Goal: Task Accomplishment & Management: Manage account settings

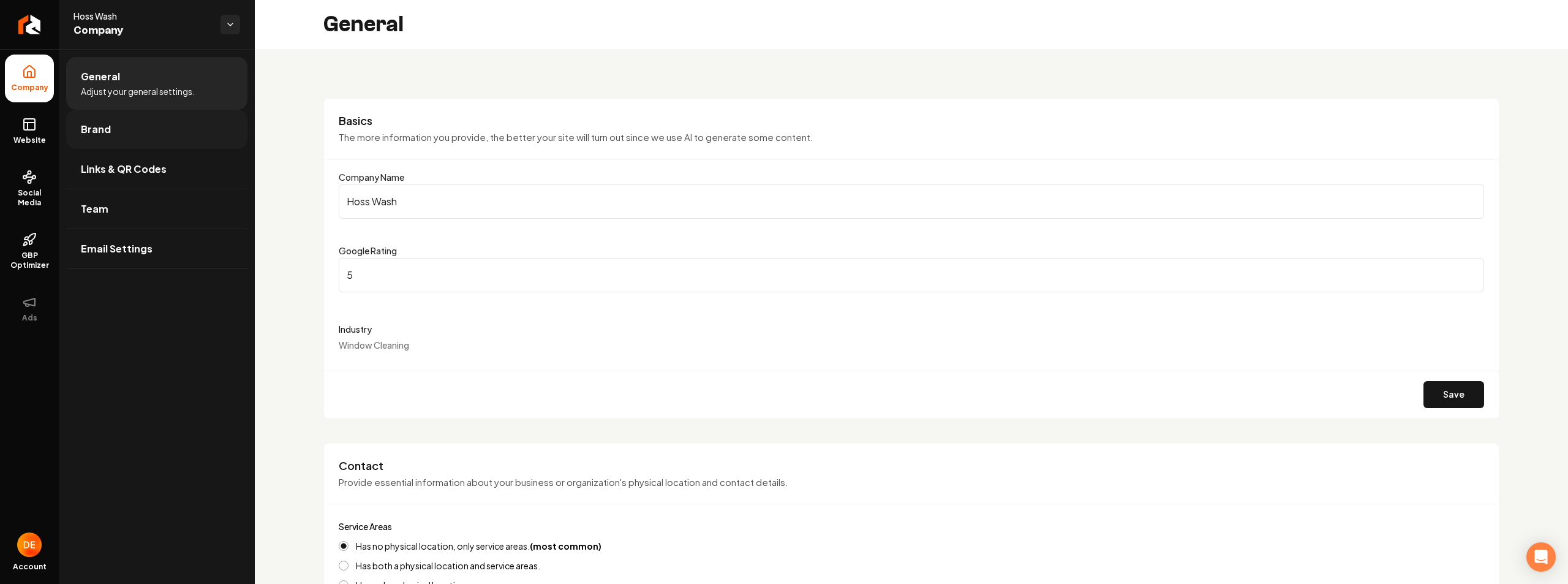
click at [114, 131] on link "Brand" at bounding box center [156, 129] width 181 height 39
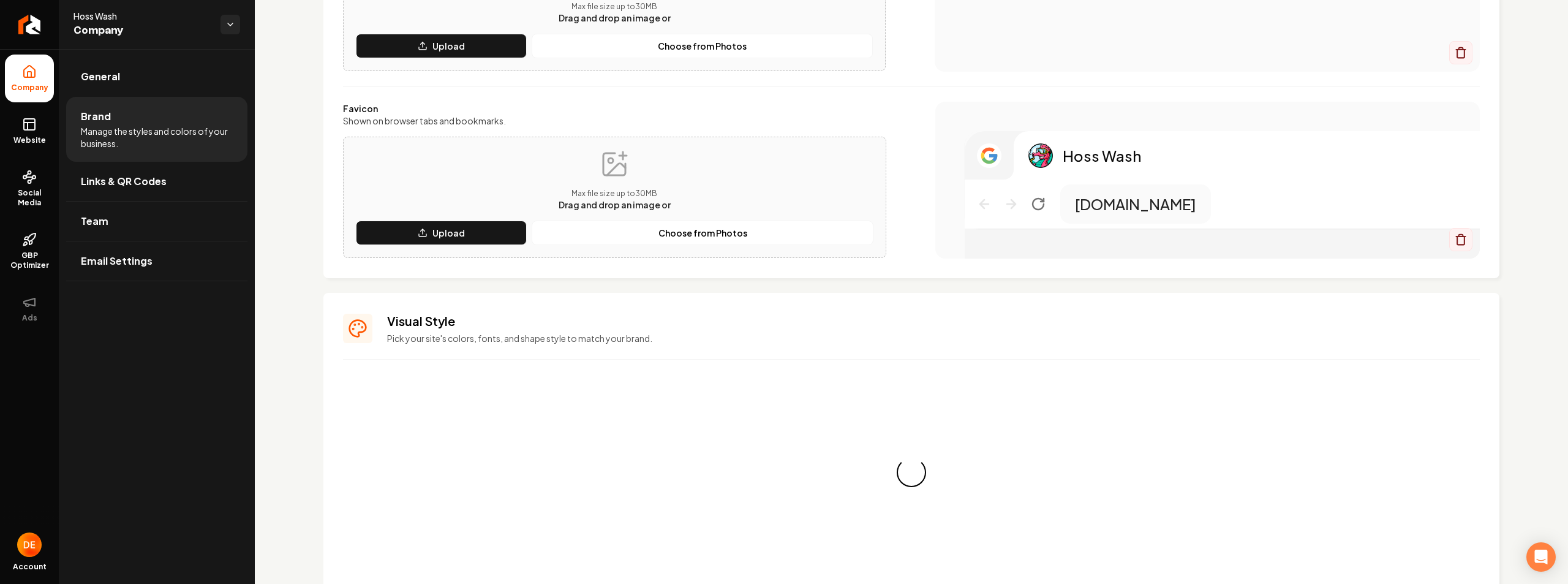
scroll to position [281, 0]
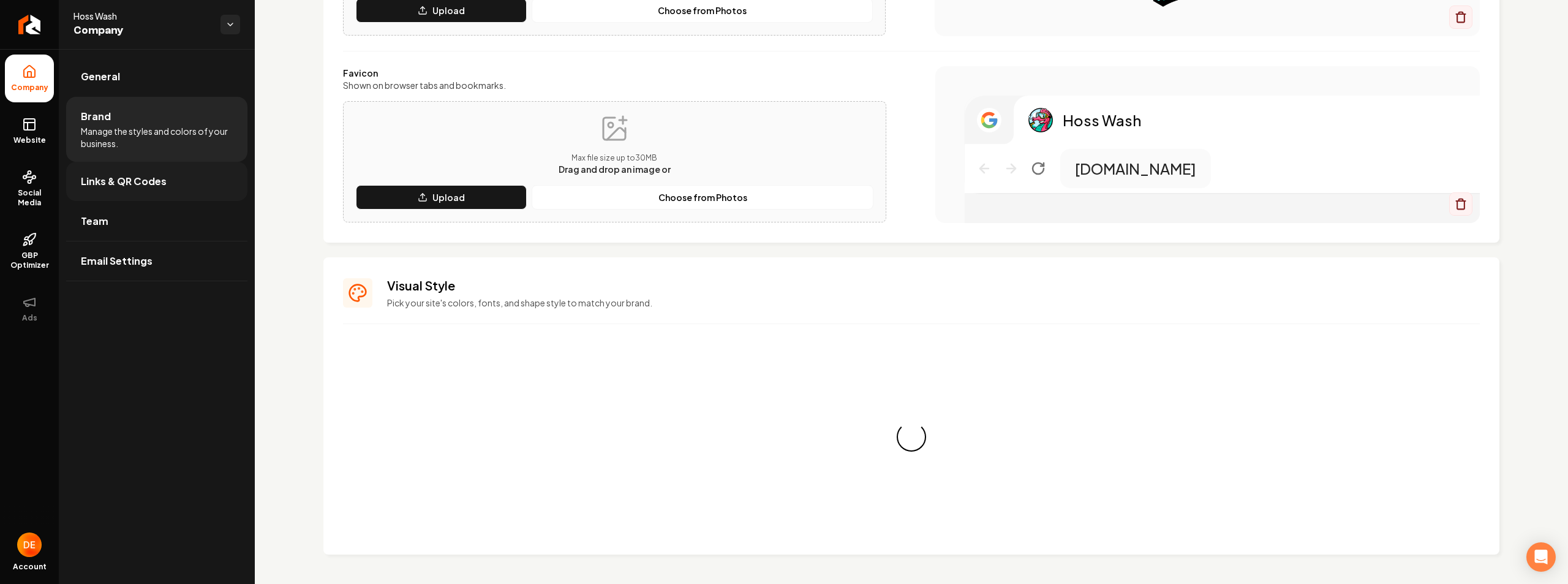
click at [155, 192] on link "Links & QR Codes" at bounding box center [156, 182] width 181 height 39
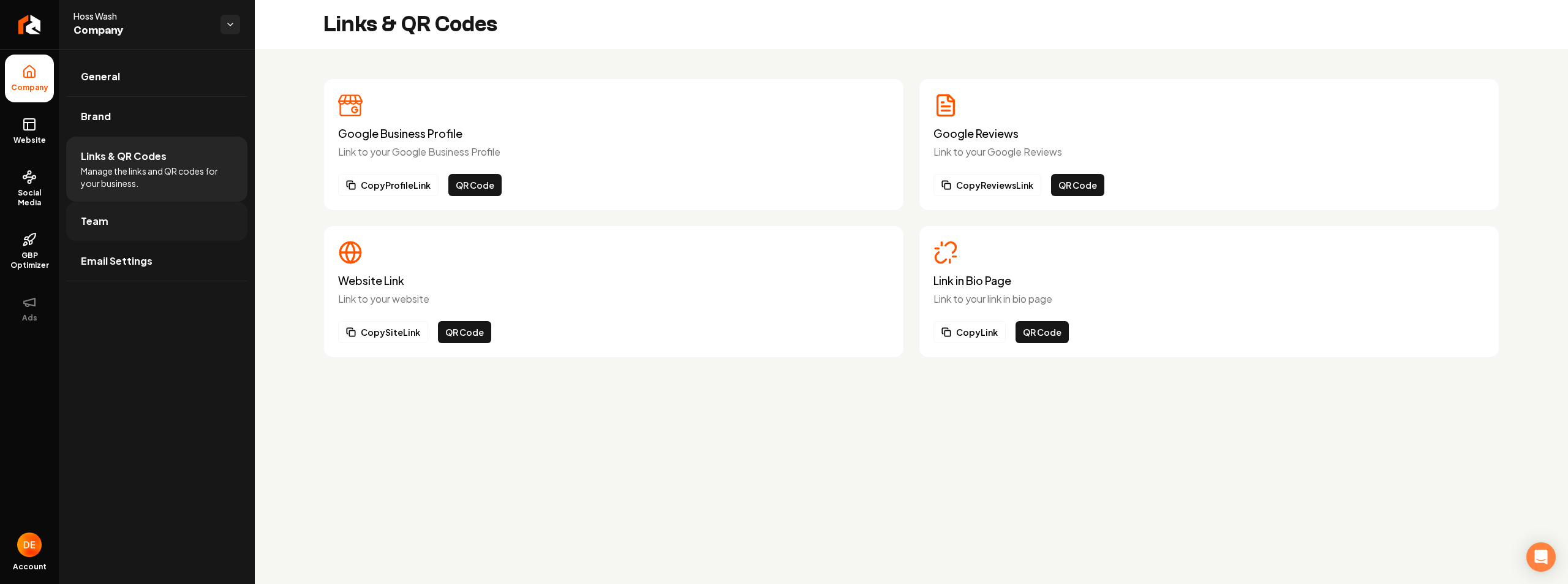
click at [166, 228] on link "Team" at bounding box center [156, 222] width 181 height 39
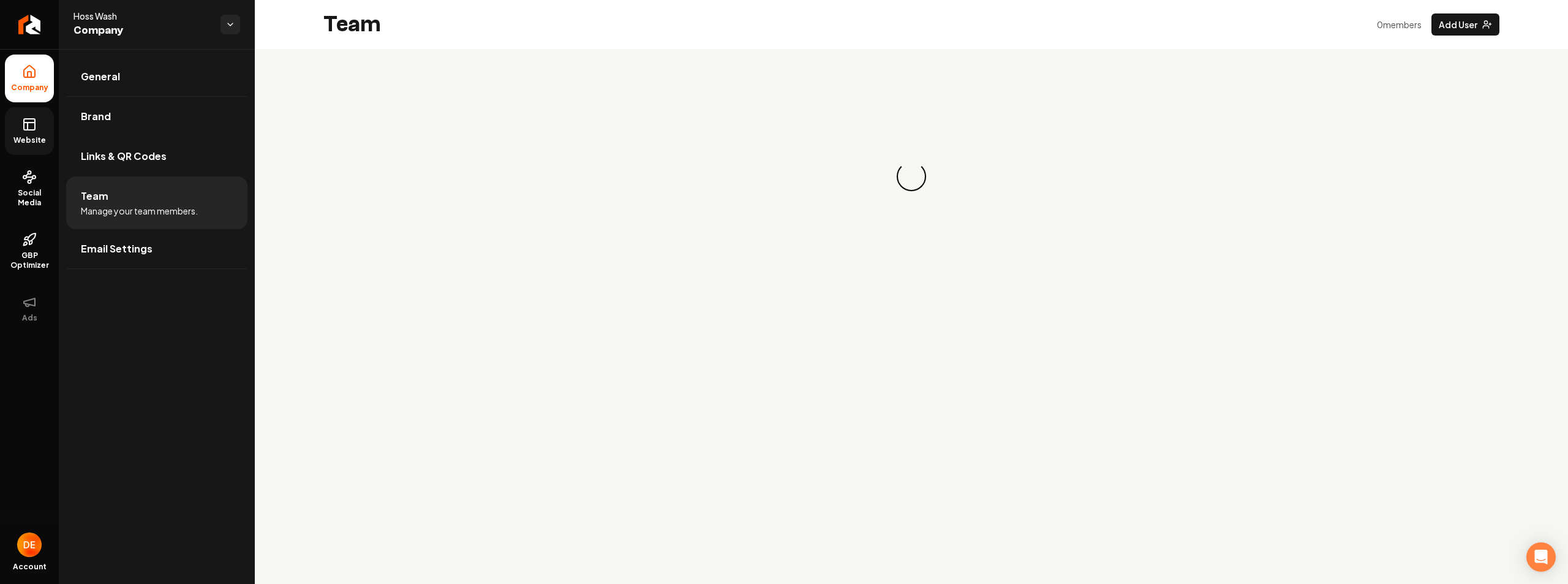
click at [35, 138] on span "Website" at bounding box center [30, 140] width 43 height 10
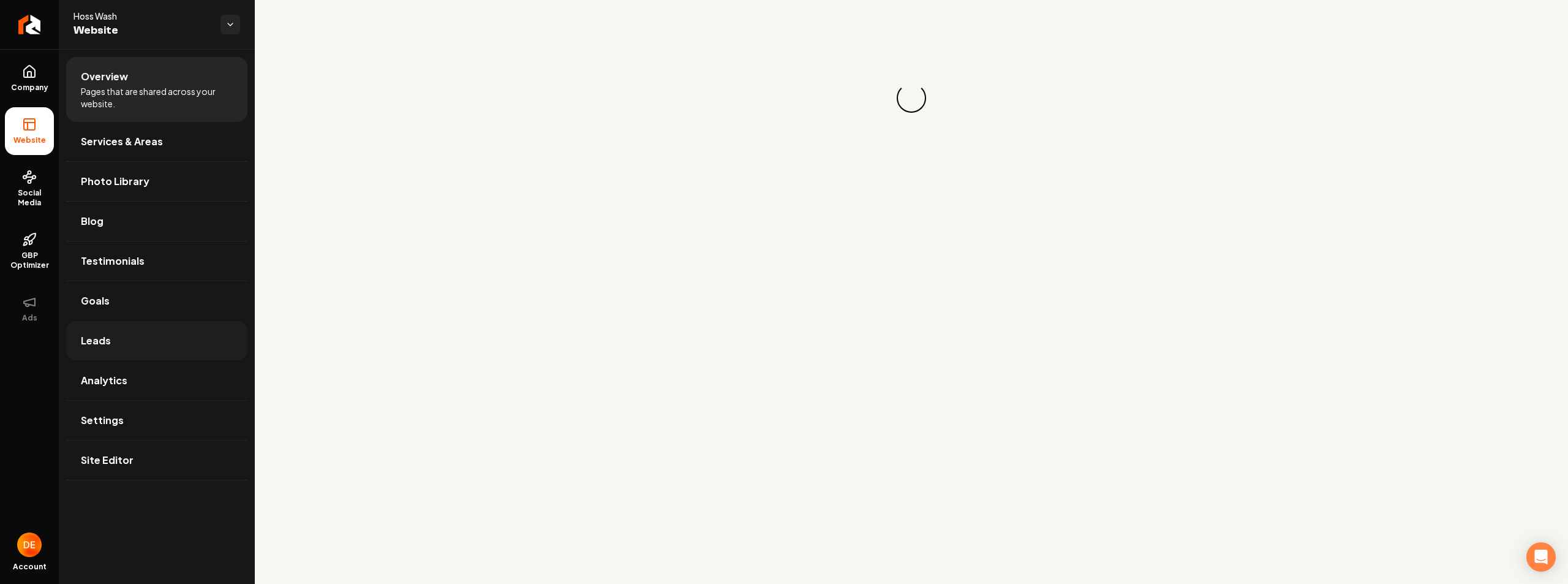
click at [131, 348] on link "Leads" at bounding box center [156, 341] width 181 height 39
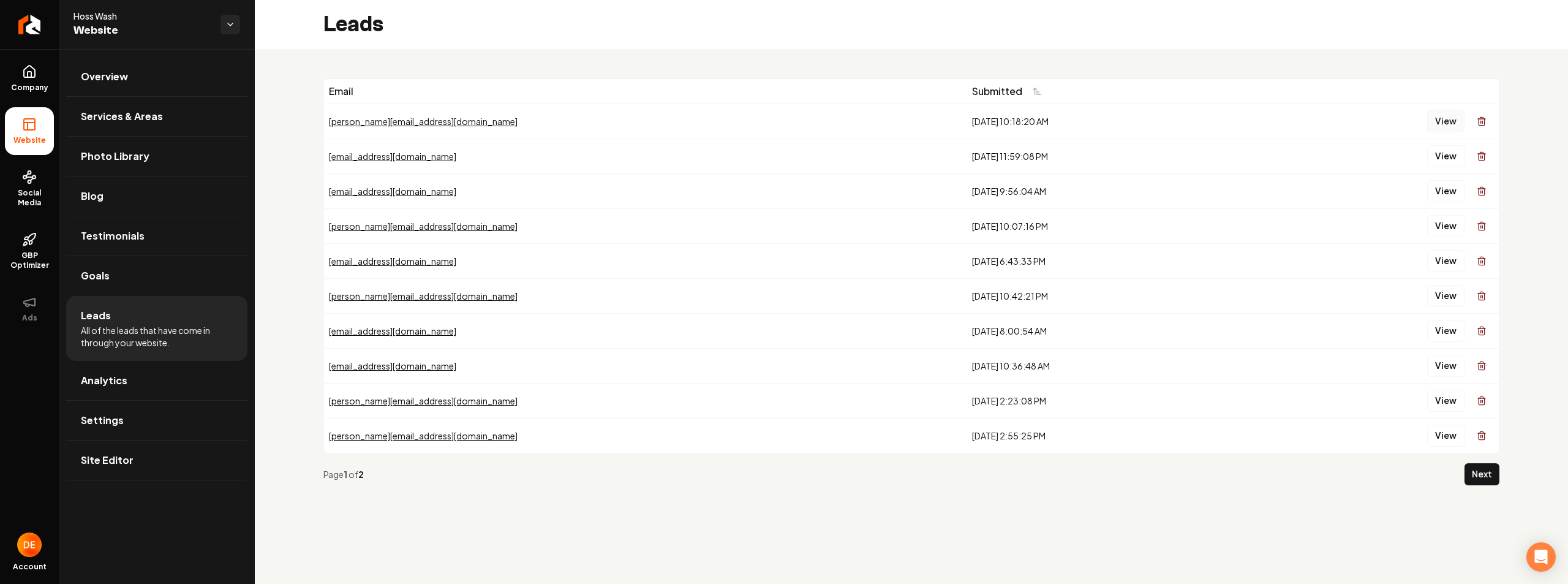
click at [1446, 122] on button "View" at bounding box center [1446, 121] width 37 height 22
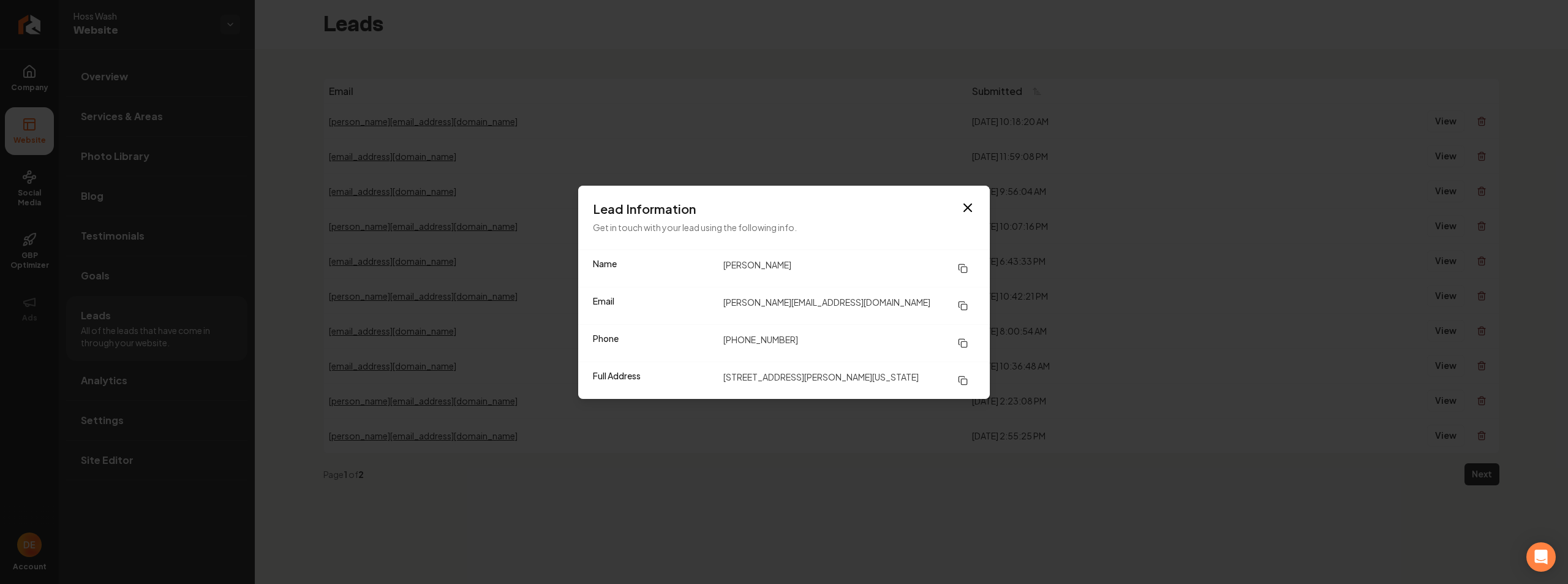
click at [968, 385] on icon at bounding box center [962, 380] width 10 height 10
click at [959, 268] on icon at bounding box center [961, 267] width 5 height 5
click at [965, 306] on icon at bounding box center [962, 305] width 10 height 10
click at [962, 380] on rect at bounding box center [964, 381] width 5 height 5
click at [966, 345] on icon at bounding box center [962, 343] width 10 height 10
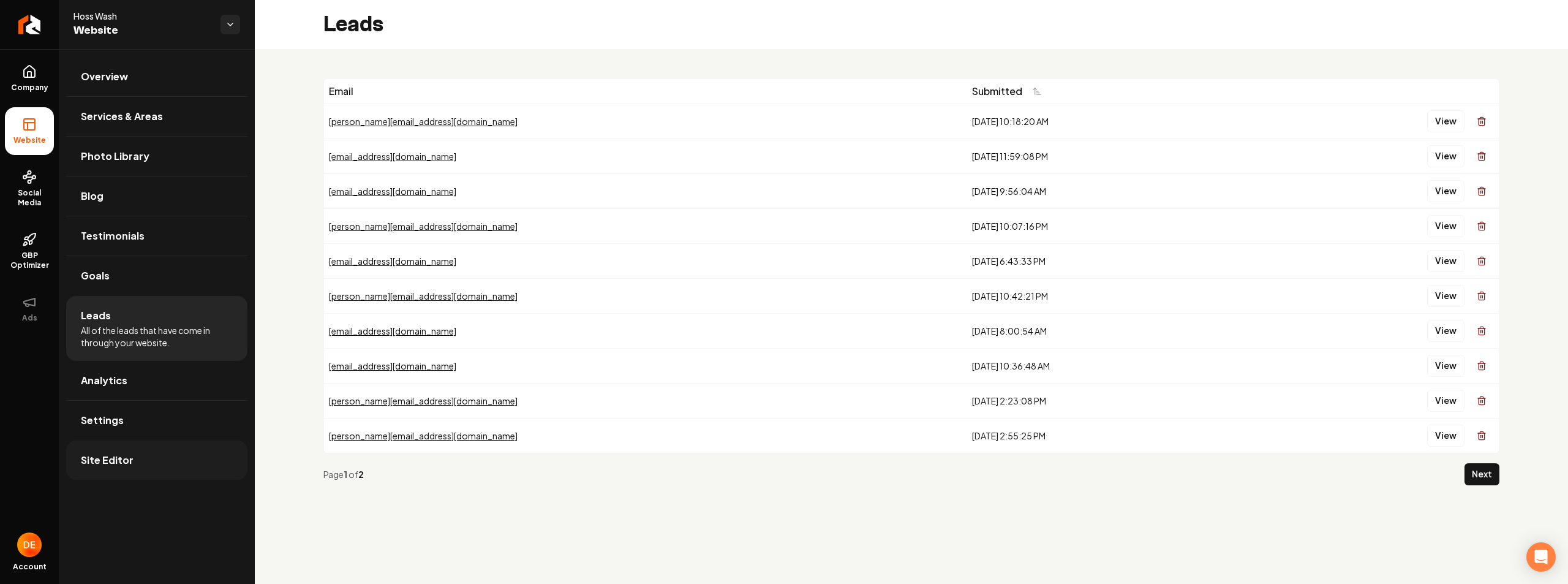
click at [157, 454] on link "Site Editor" at bounding box center [156, 460] width 181 height 39
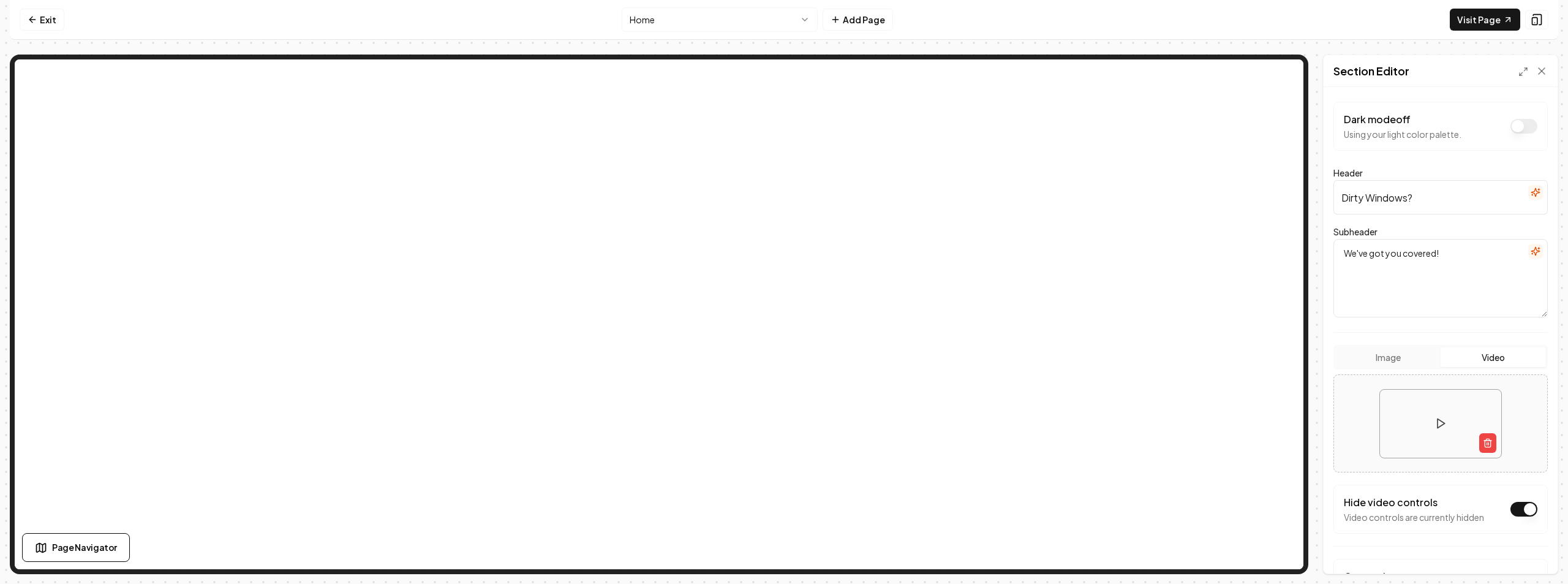
drag, startPoint x: 1431, startPoint y: 195, endPoint x: 1309, endPoint y: 195, distance: 122.0
click at [1309, 195] on div "Page Settings Section Editor Dark mode off Using your light color palette. Head…" at bounding box center [784, 314] width 1549 height 520
click at [1403, 197] on input "Dirty Windows?" at bounding box center [1440, 197] width 215 height 34
click at [1409, 197] on input "Dirty Windows?" at bounding box center [1440, 197] width 215 height 34
drag, startPoint x: 1424, startPoint y: 197, endPoint x: 1303, endPoint y: 197, distance: 121.0
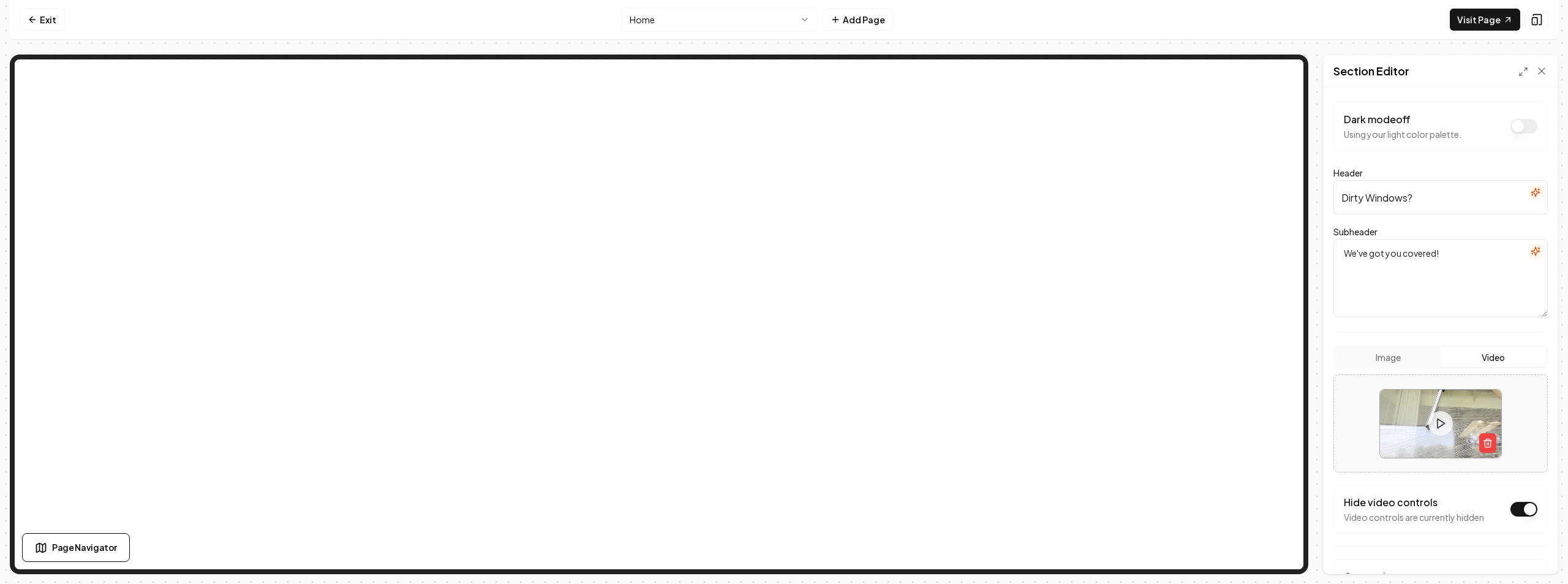
click at [1276, 139] on div "Page Settings Section Editor Dark mode off Using your light color palette. Head…" at bounding box center [784, 314] width 1549 height 520
type input "Sea the difference, feel the shine!"
click at [1422, 215] on form "Dark mode off Using your light color palette. Header Sea the difference, feel t…" at bounding box center [1440, 462] width 215 height 722
drag, startPoint x: 1444, startPoint y: 251, endPoint x: 1327, endPoint y: 253, distance: 117.0
click at [1327, 253] on div "Dark mode off Using your light color palette. Header Sea the difference, feel t…" at bounding box center [1440, 330] width 234 height 487
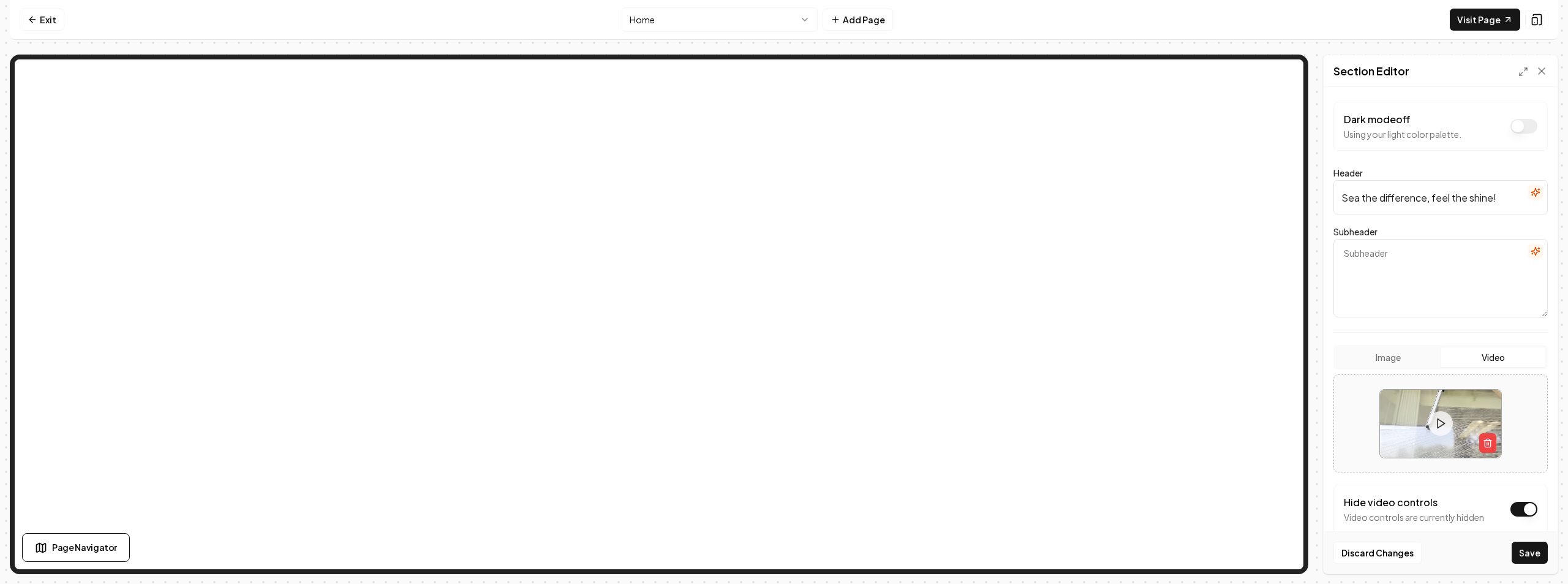
click at [1406, 253] on textarea "Subheader" at bounding box center [1440, 278] width 215 height 78
click at [1537, 548] on button "Save" at bounding box center [1530, 553] width 36 height 22
click at [1521, 129] on button "Dark mode off" at bounding box center [1525, 126] width 27 height 14
click at [1521, 128] on button "Dark mode on" at bounding box center [1525, 126] width 27 height 14
click at [1541, 546] on button "Save" at bounding box center [1530, 553] width 36 height 22
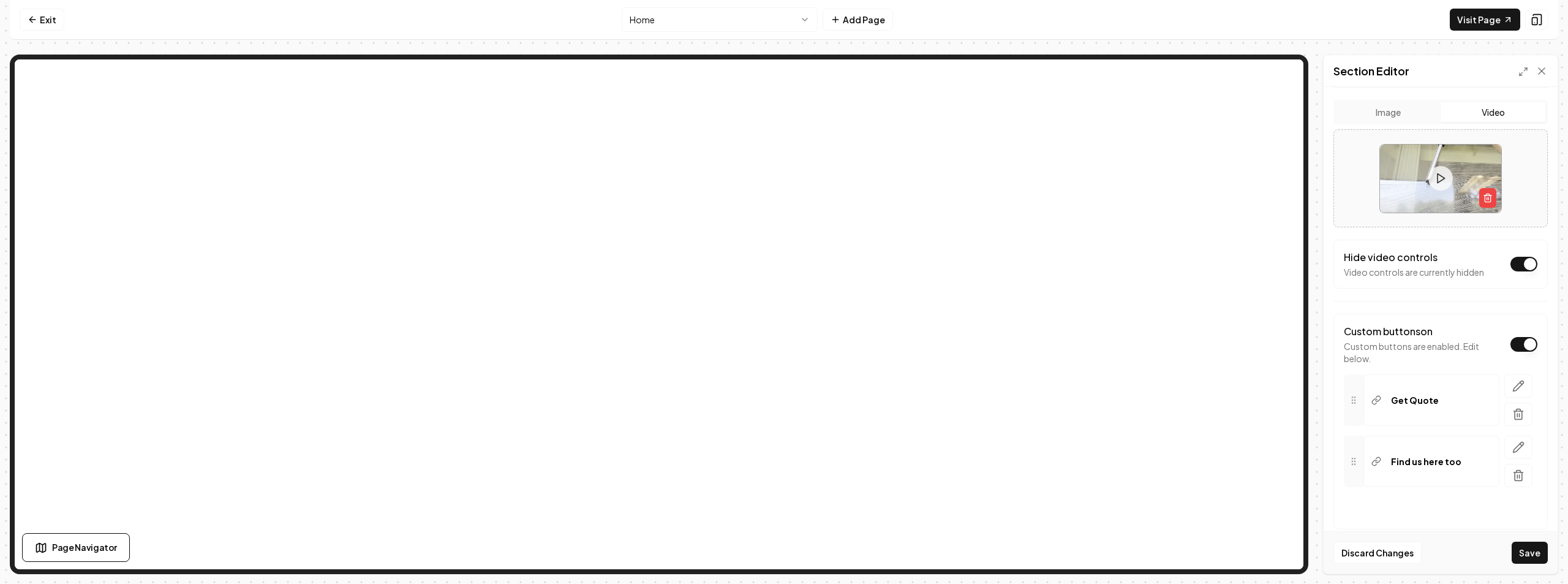
scroll to position [265, 0]
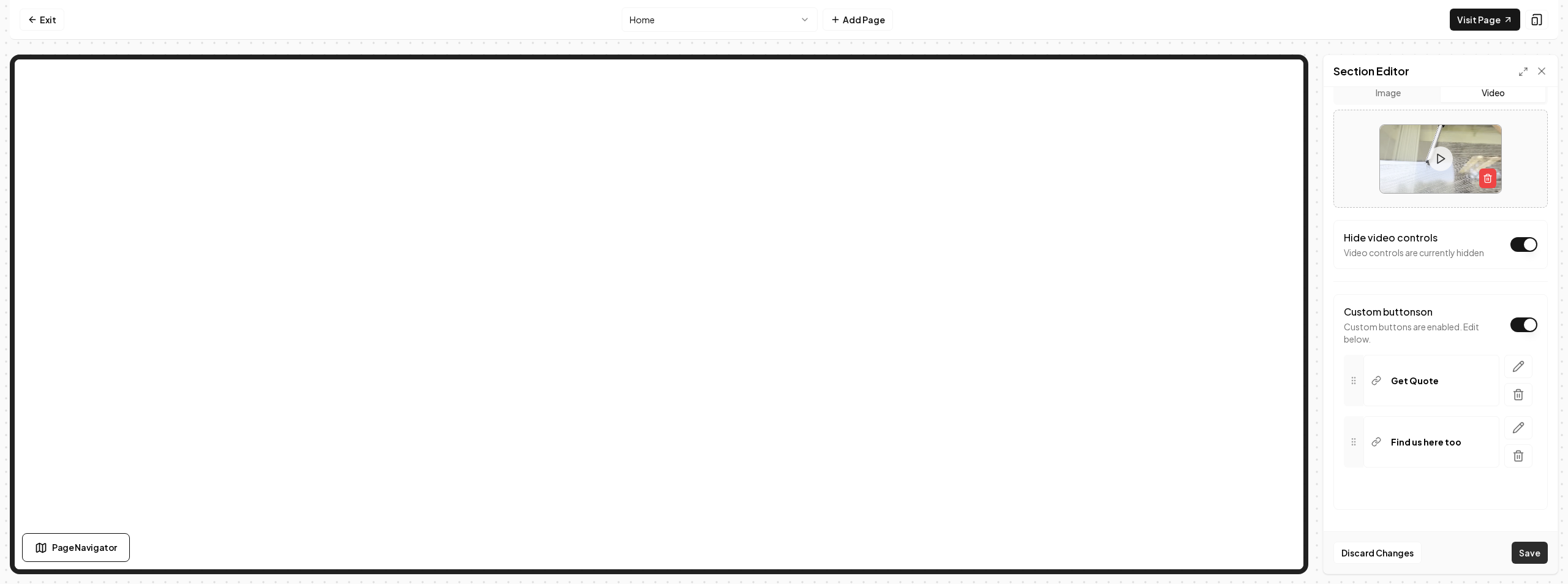
click at [1520, 549] on button "Save" at bounding box center [1530, 553] width 36 height 22
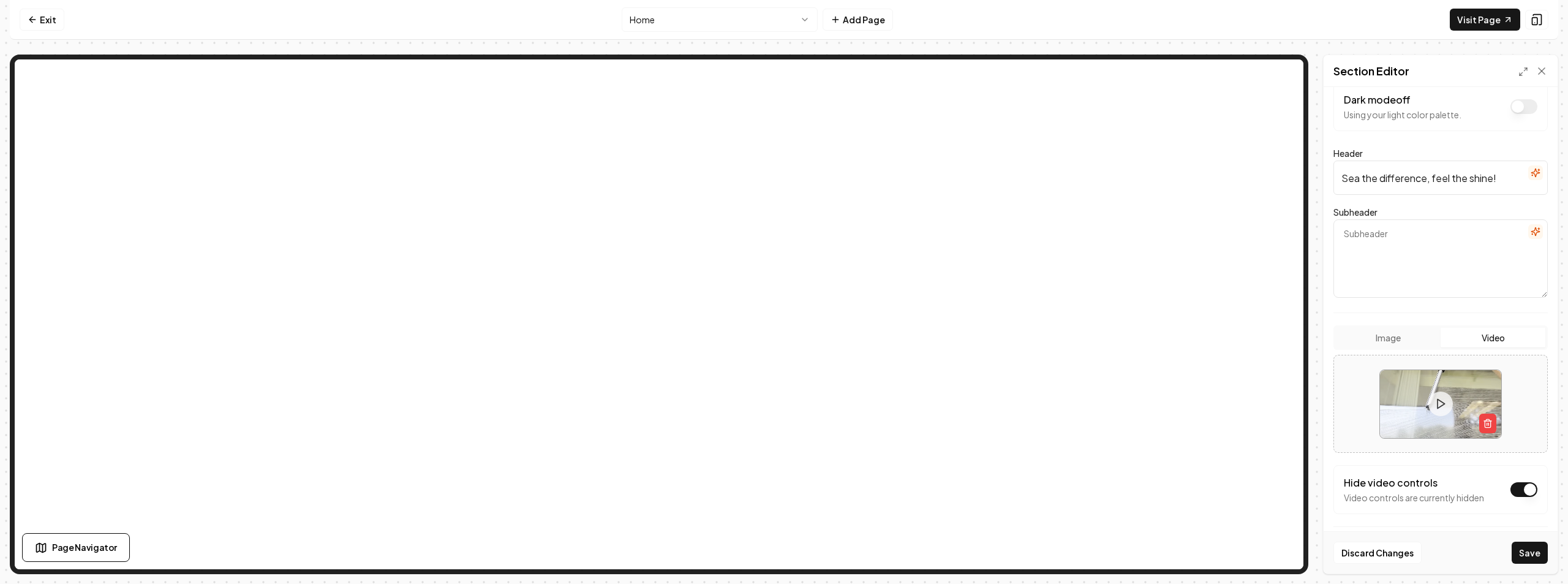
scroll to position [0, 0]
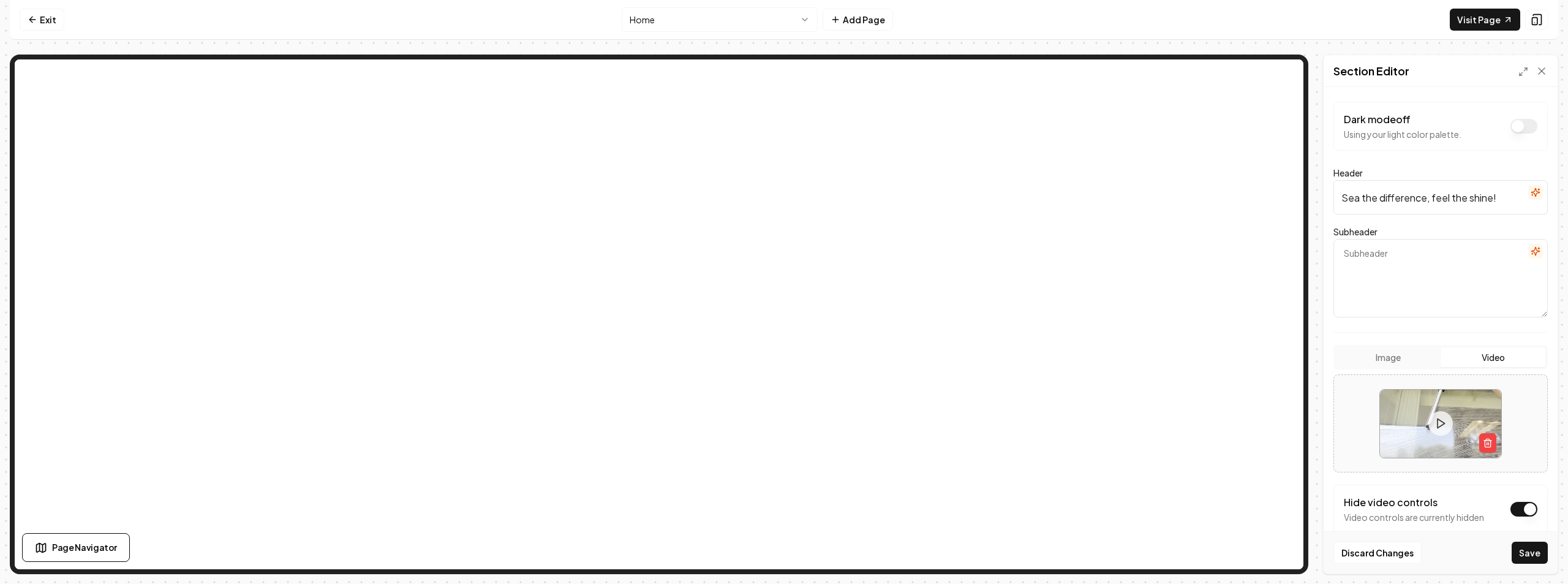
drag, startPoint x: 1506, startPoint y: 197, endPoint x: 1302, endPoint y: 184, distance: 204.4
click at [1222, 122] on div "Page Settings Section Editor Dark mode off Using your light color palette. Head…" at bounding box center [784, 314] width 1549 height 520
click at [1528, 545] on button "Save" at bounding box center [1530, 553] width 36 height 22
drag, startPoint x: 1454, startPoint y: 197, endPoint x: 1302, endPoint y: 202, distance: 152.1
click at [1187, 140] on div "Page Settings Section Editor Dark mode off Using your light color palette. Head…" at bounding box center [784, 314] width 1549 height 520
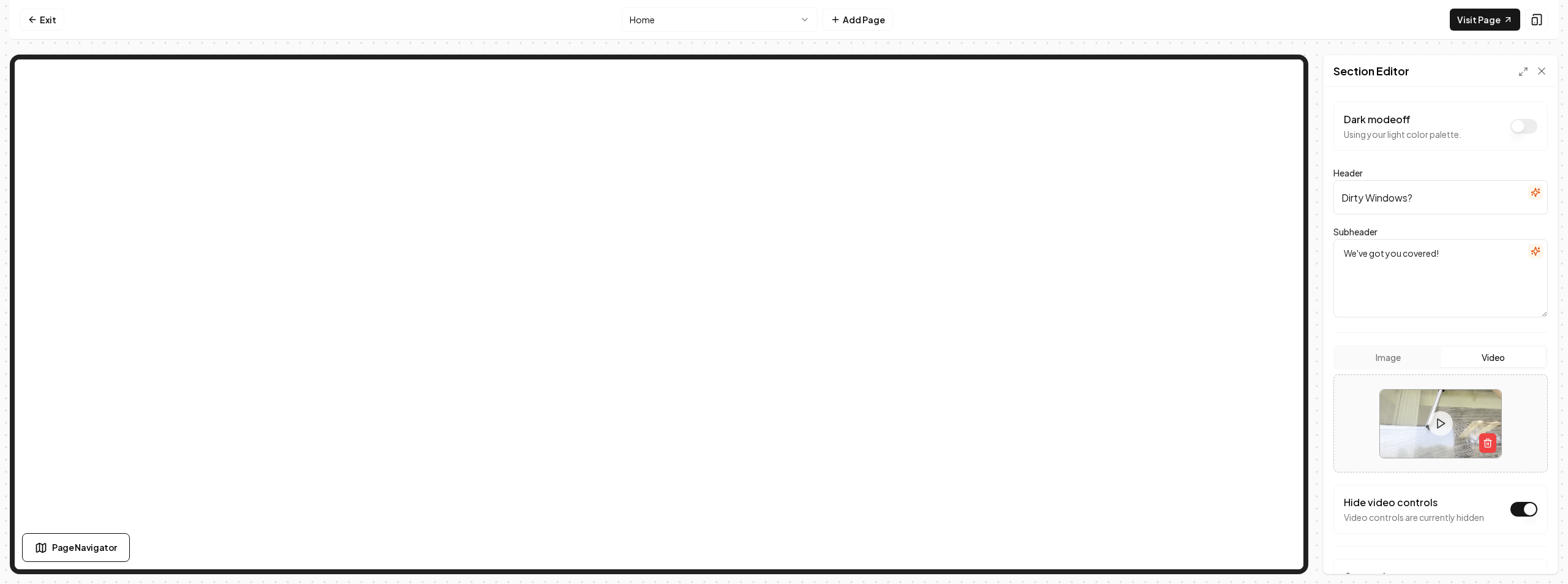
paste input "Sea the difference, feel the shine!"
click at [1533, 549] on button "Save" at bounding box center [1530, 553] width 36 height 22
click at [1530, 552] on button "Save" at bounding box center [1530, 553] width 36 height 22
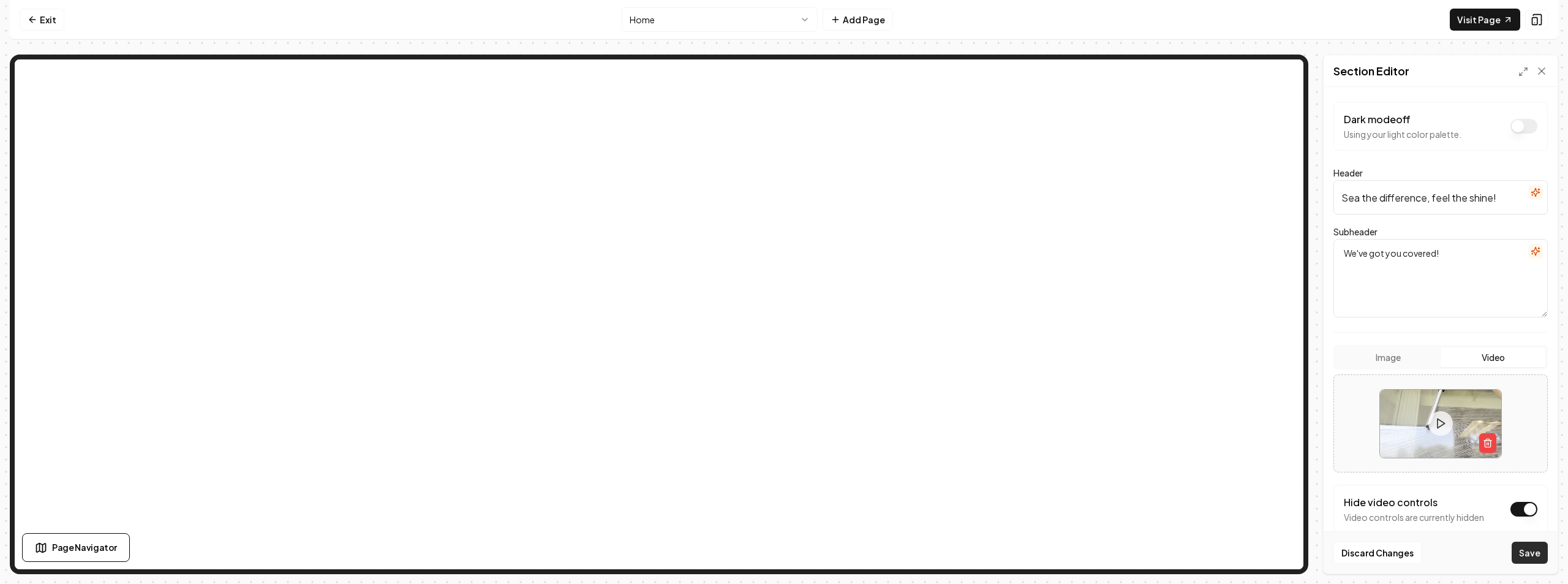
click at [1530, 552] on button "Save" at bounding box center [1530, 553] width 36 height 22
click at [1508, 199] on input "Sea the difference, feel the shine!" at bounding box center [1440, 197] width 215 height 34
drag, startPoint x: 1508, startPoint y: 199, endPoint x: 1433, endPoint y: 196, distance: 75.1
click at [1433, 196] on input "Sea the difference, feel the shine!" at bounding box center [1440, 197] width 215 height 34
click at [1534, 549] on button "Save" at bounding box center [1530, 553] width 36 height 22
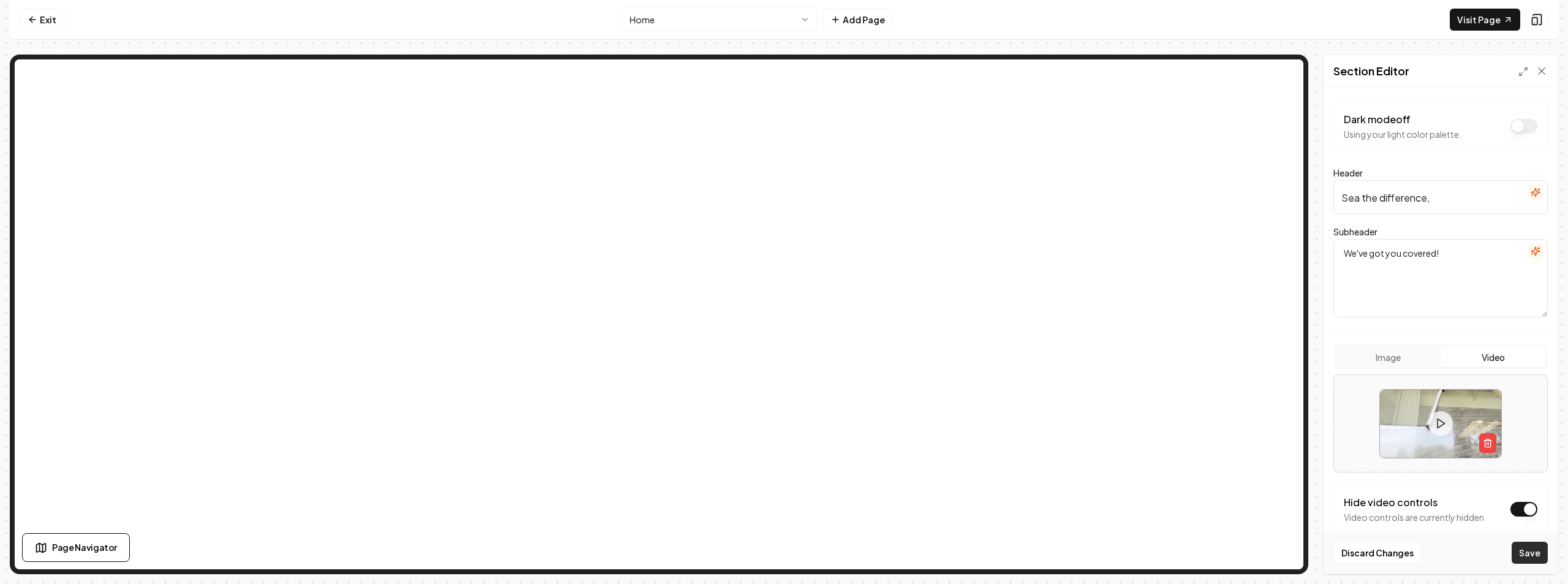
click at [1535, 550] on button "Save" at bounding box center [1530, 553] width 36 height 22
click at [1447, 202] on input "Sea the difference," at bounding box center [1440, 197] width 215 height 34
type input "Sea the difference"
click at [1532, 555] on button "Save" at bounding box center [1530, 553] width 36 height 22
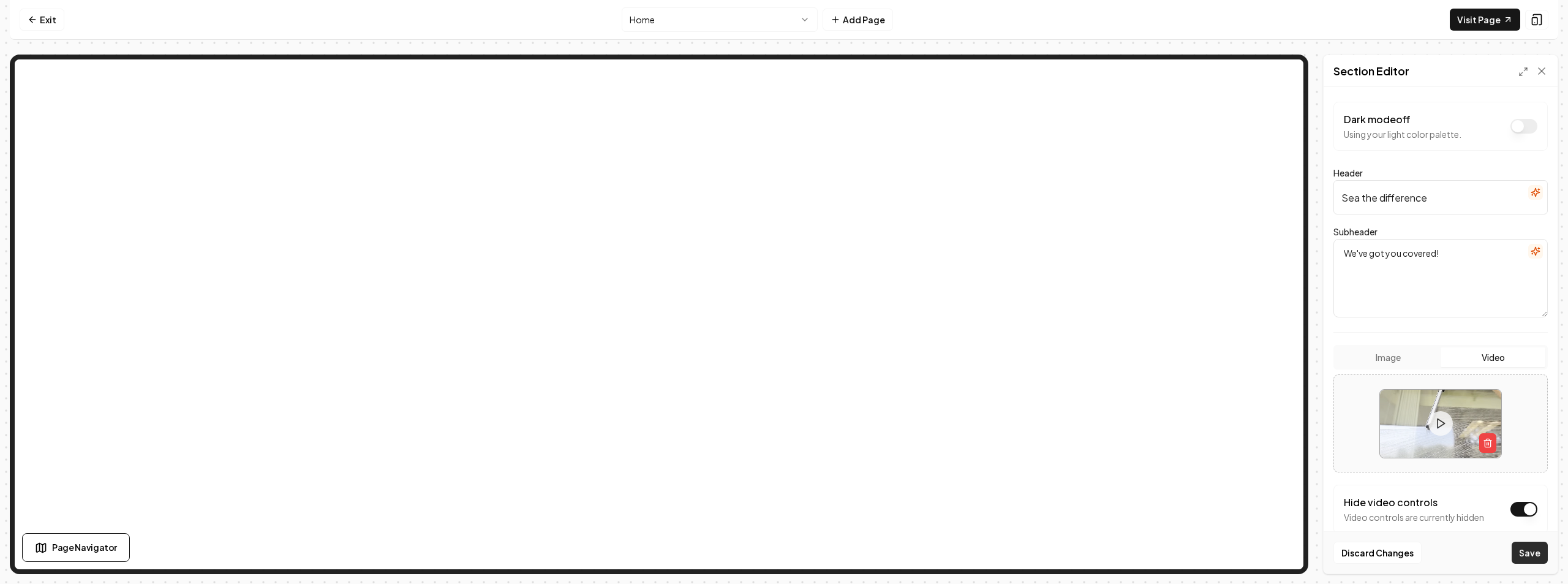
click at [1532, 555] on button "Save" at bounding box center [1530, 553] width 36 height 22
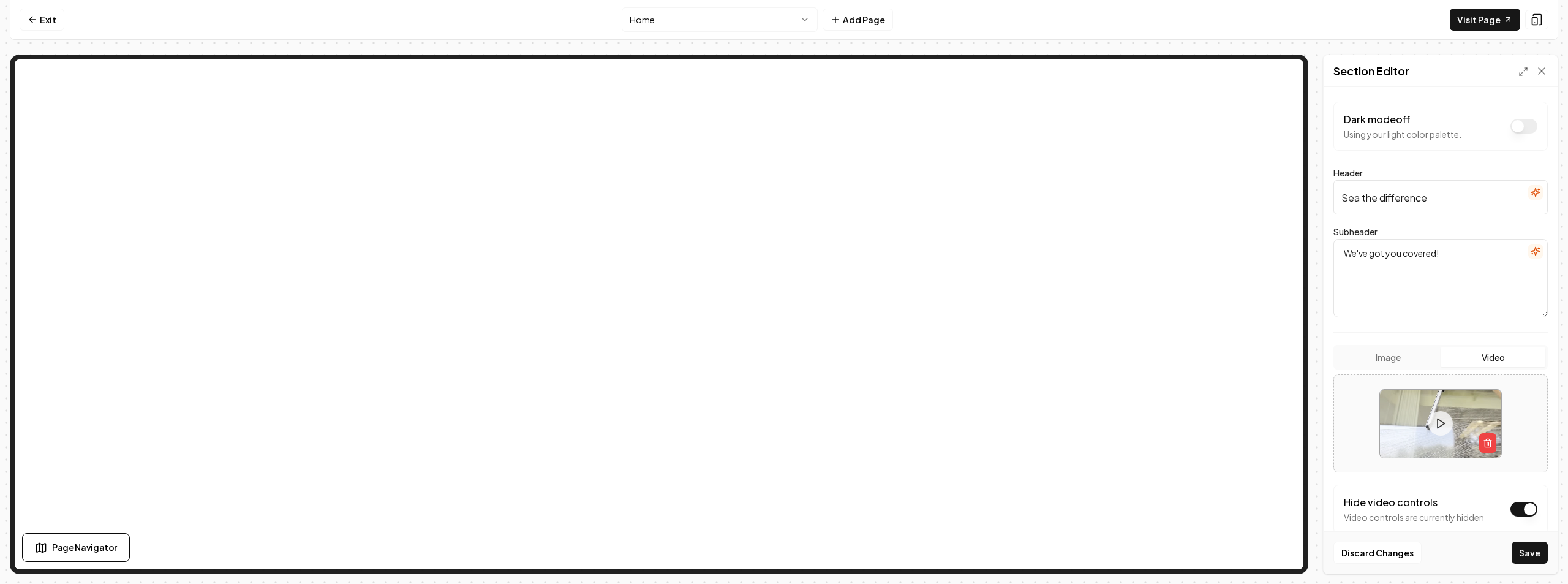
scroll to position [265, 0]
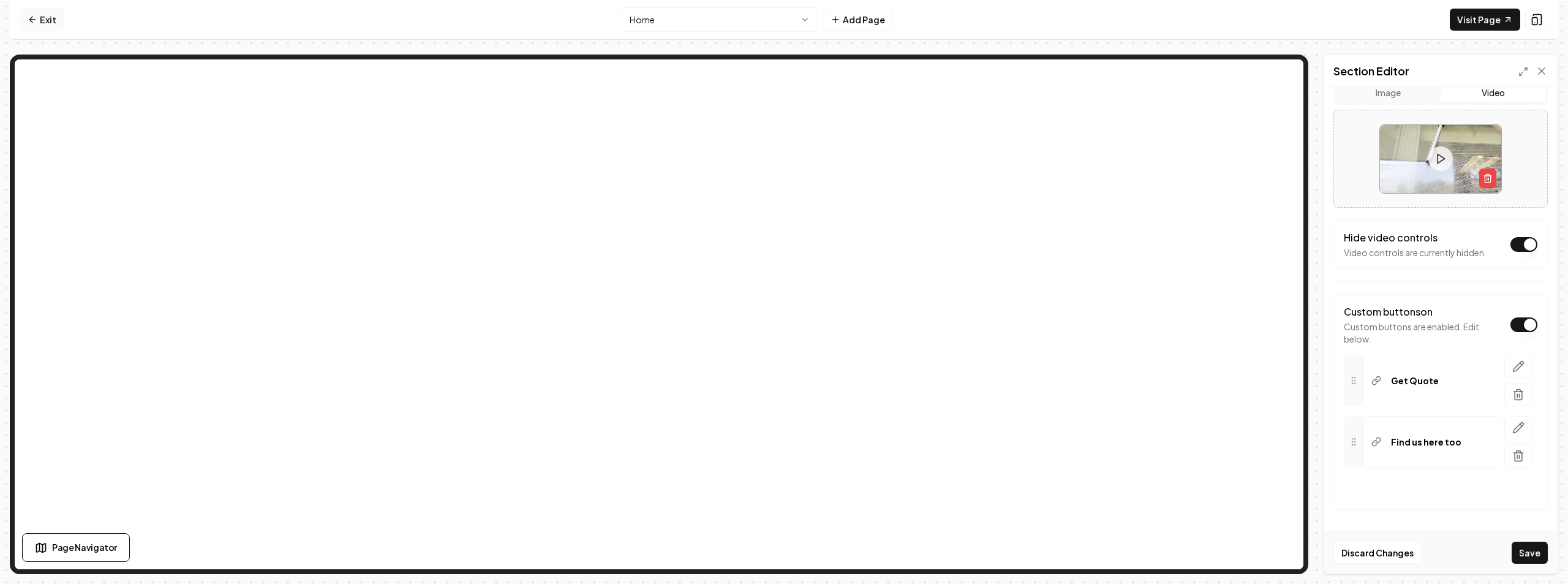
click at [52, 14] on link "Exit" at bounding box center [42, 19] width 45 height 22
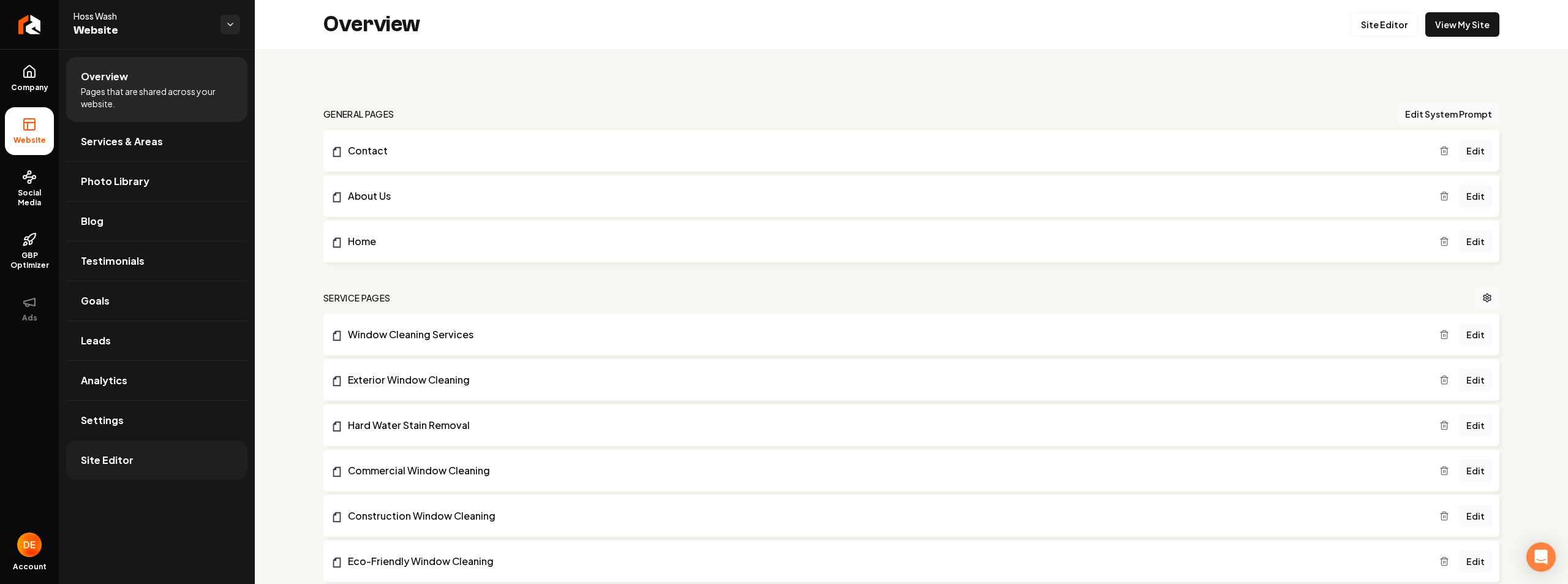
click at [156, 453] on link "Site Editor" at bounding box center [156, 460] width 181 height 39
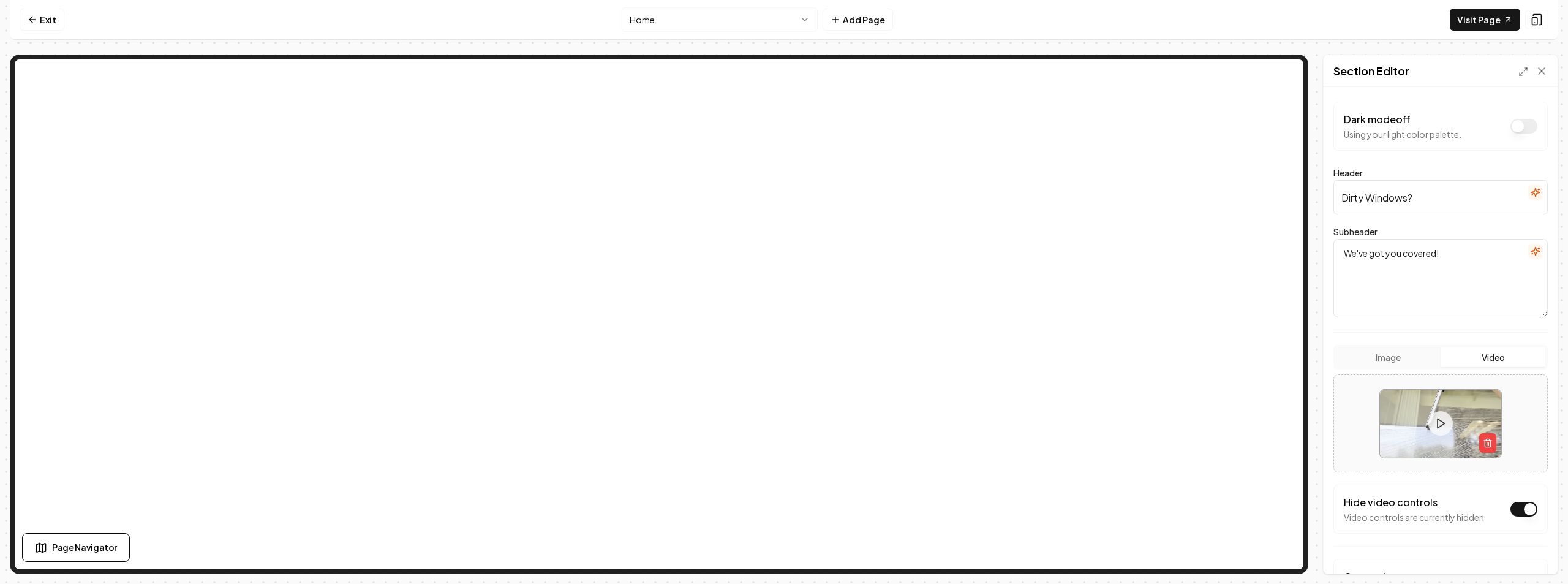
drag, startPoint x: 1420, startPoint y: 203, endPoint x: 1325, endPoint y: 202, distance: 95.0
click at [1325, 202] on div "Dark mode off Using your light color palette. Header Dirty Windows? Subheader W…" at bounding box center [1440, 330] width 234 height 487
paste input "Sea the difference, feel the shine!"
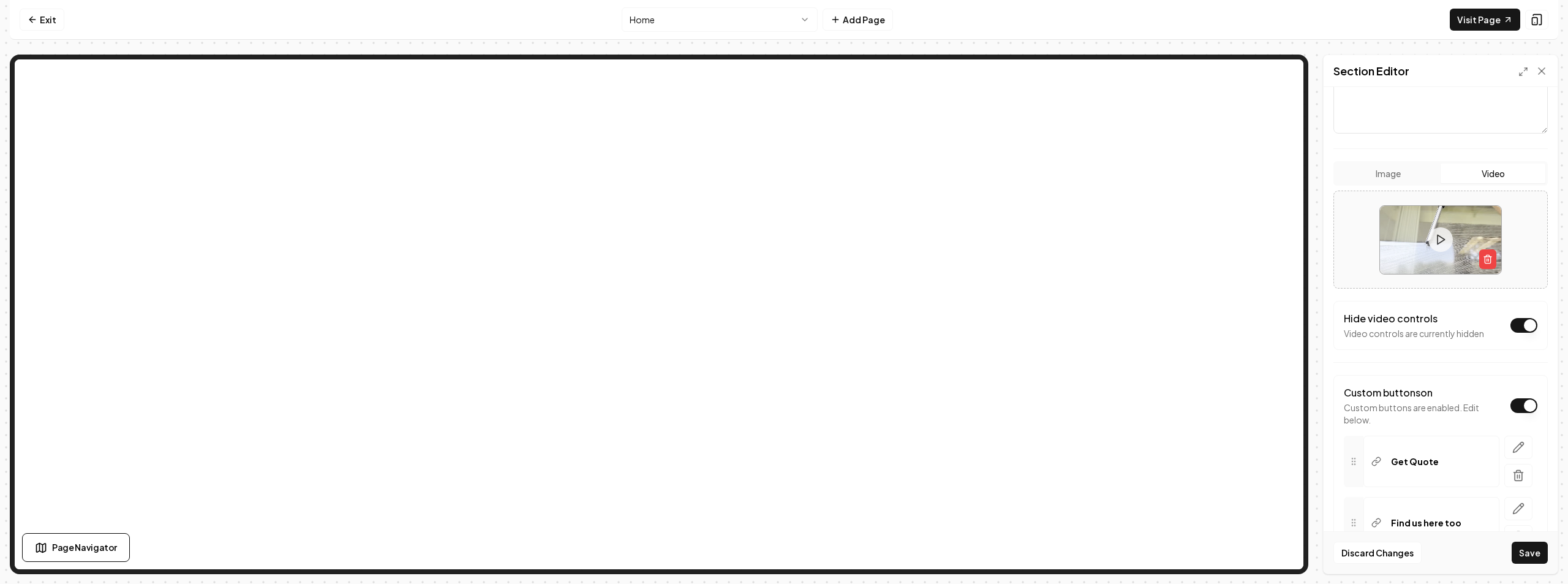
scroll to position [245, 0]
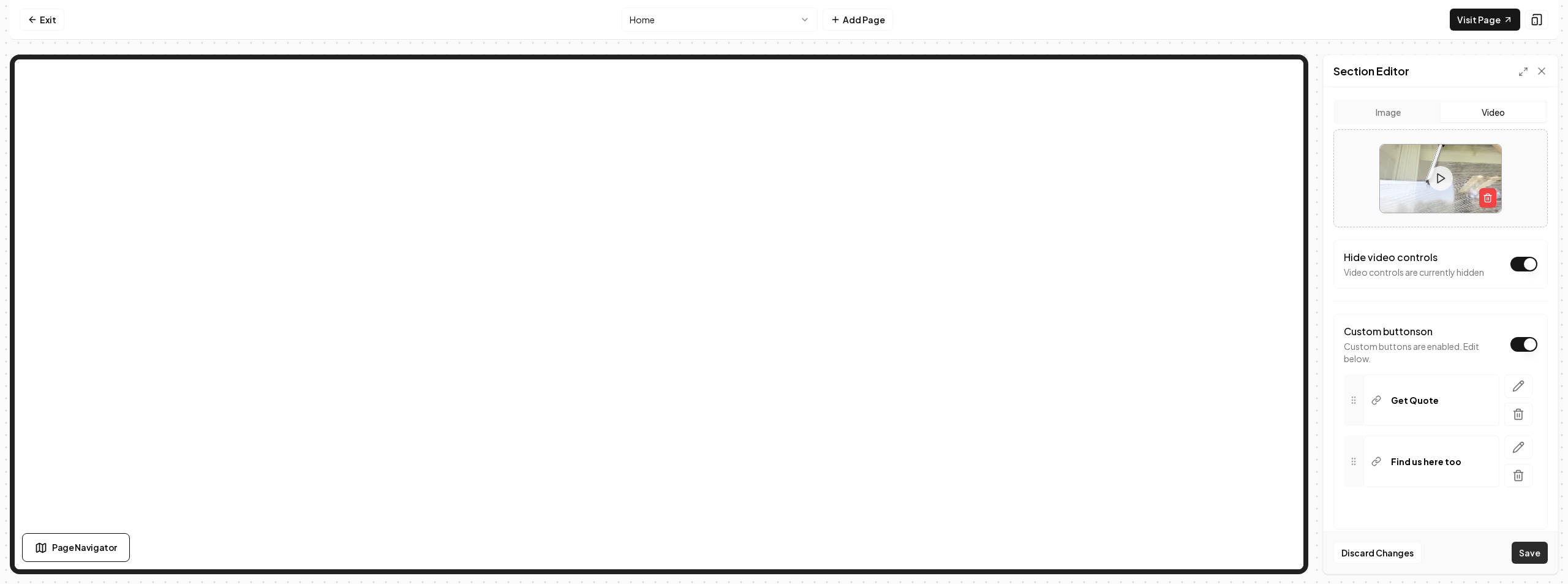
type input "Sea the difference, feel the shine!"
click at [1534, 551] on button "Save" at bounding box center [1530, 553] width 36 height 22
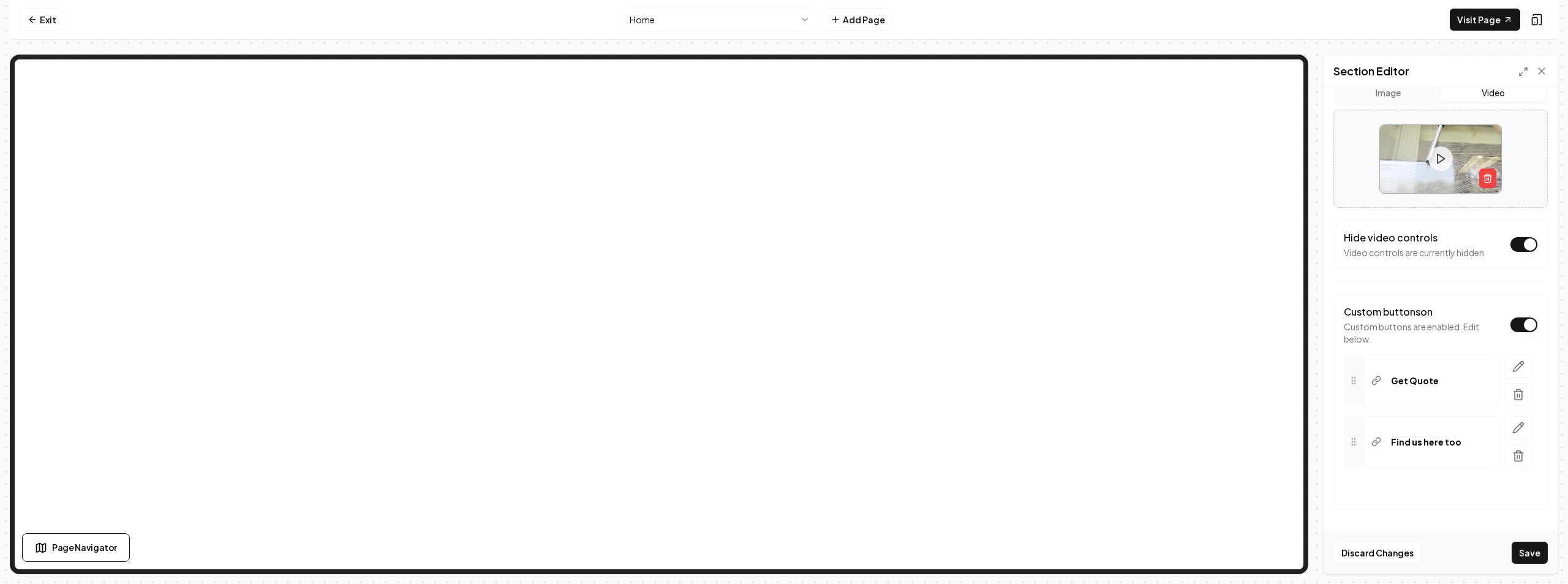
scroll to position [0, 0]
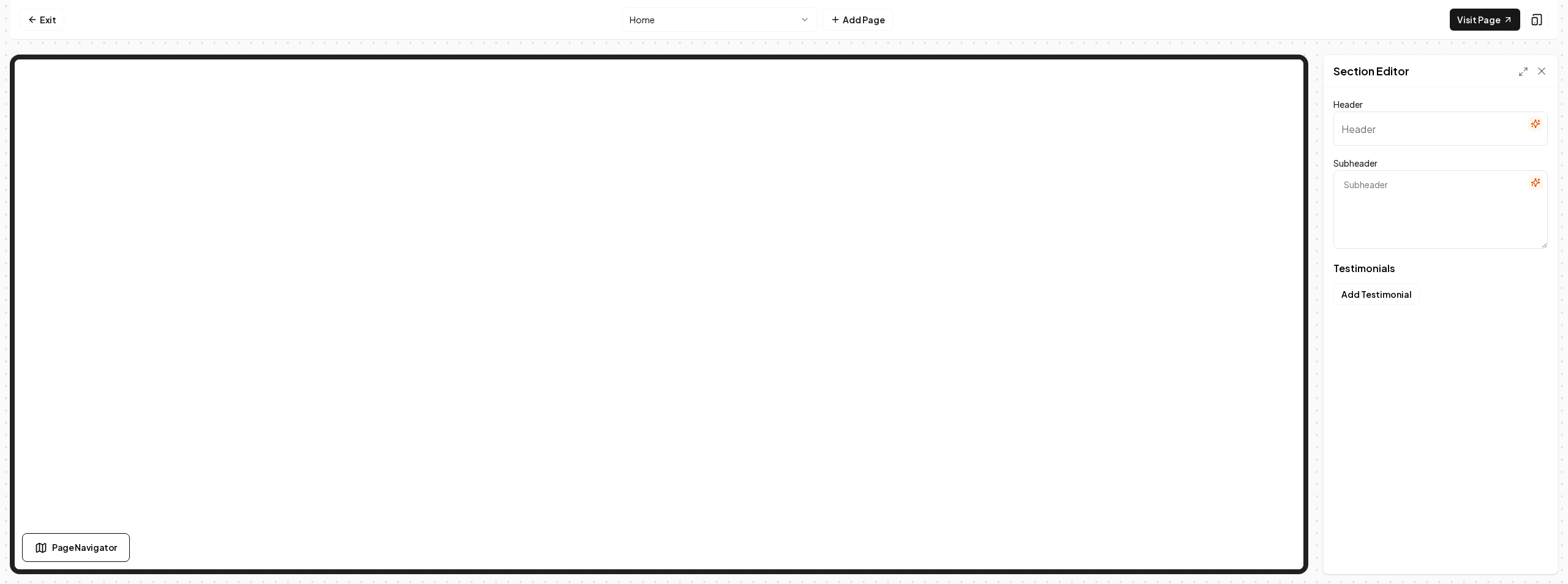
type input "Grateful for our clients"
type textarea "Here's what they've shared with us"
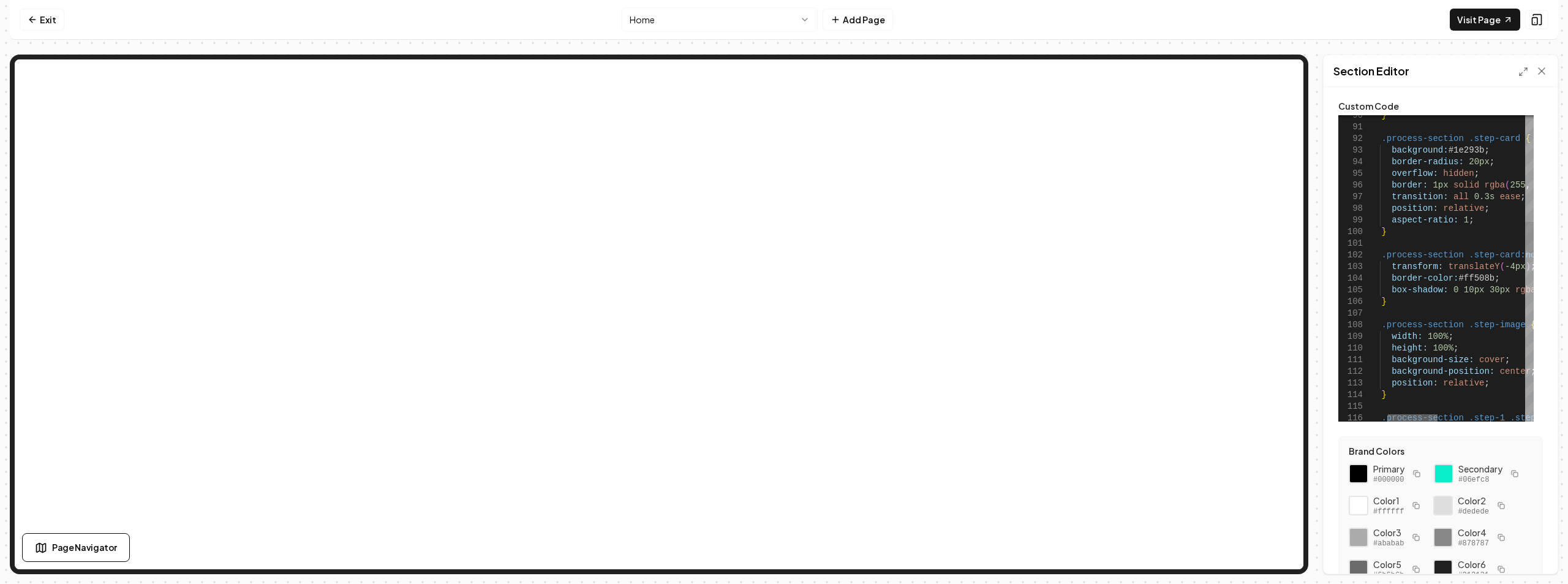
click at [1425, 415] on div at bounding box center [1412, 418] width 49 height 8
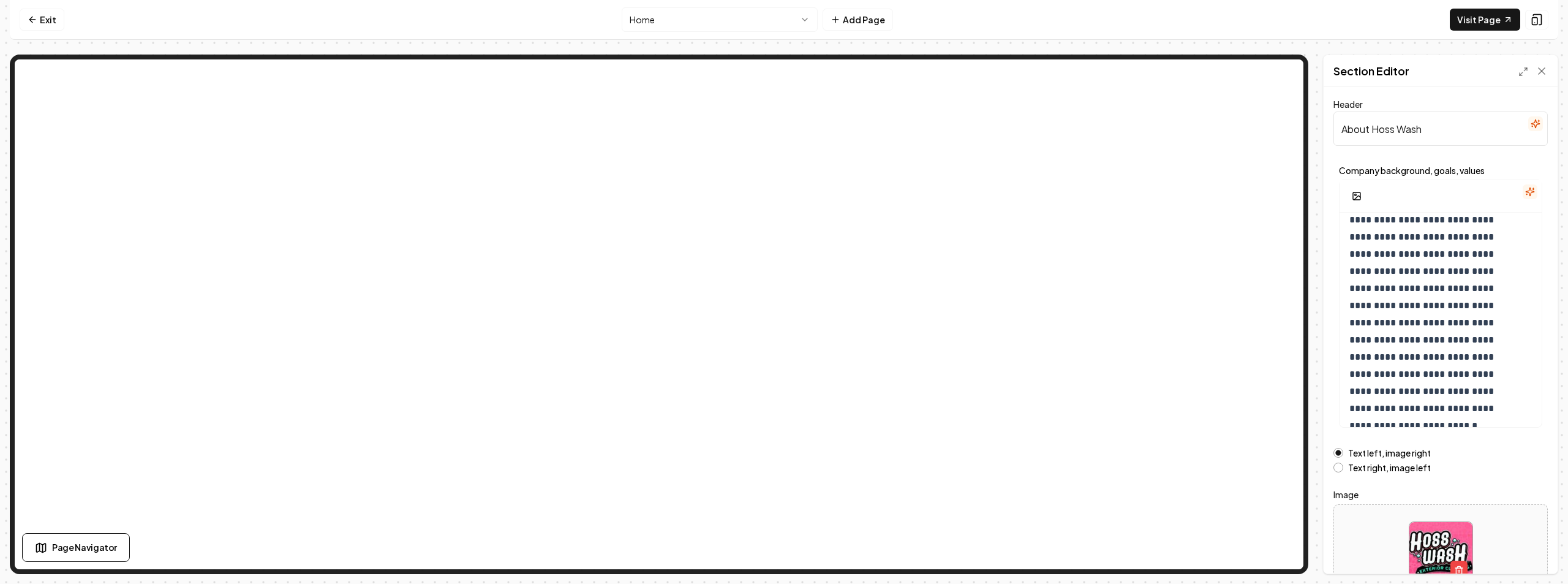
scroll to position [78, 0]
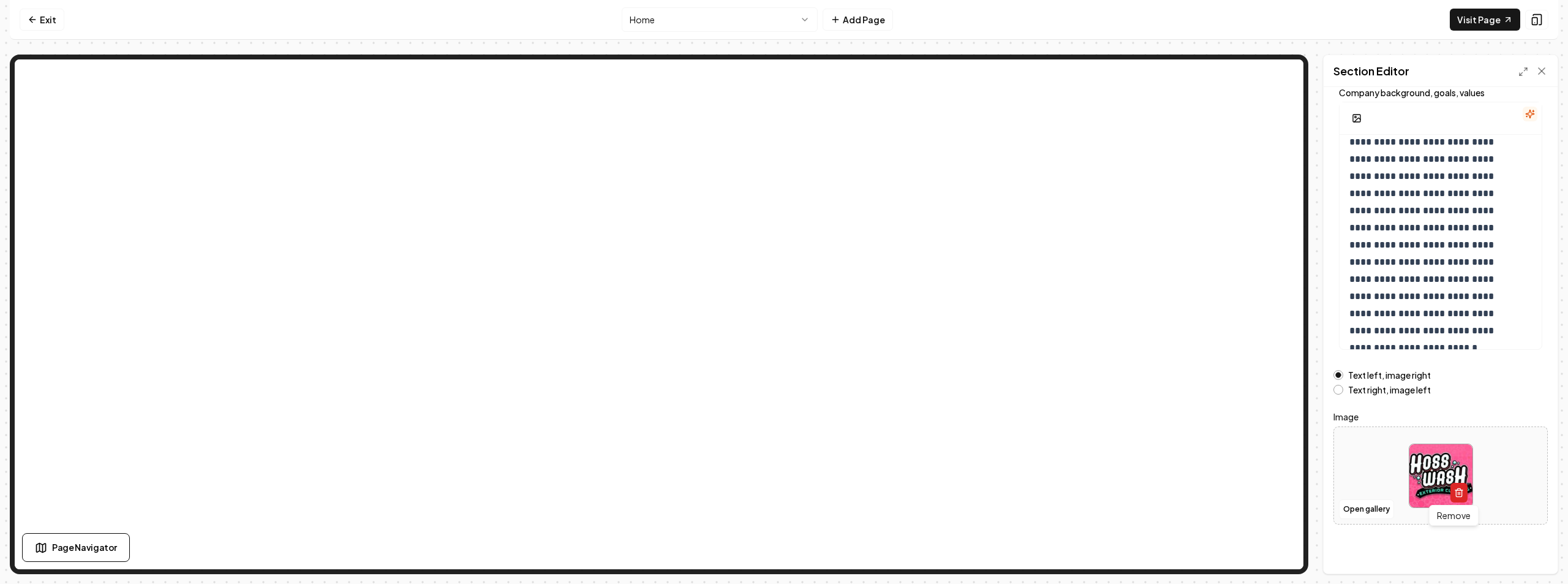
click at [1450, 485] on button "button" at bounding box center [1459, 493] width 17 height 20
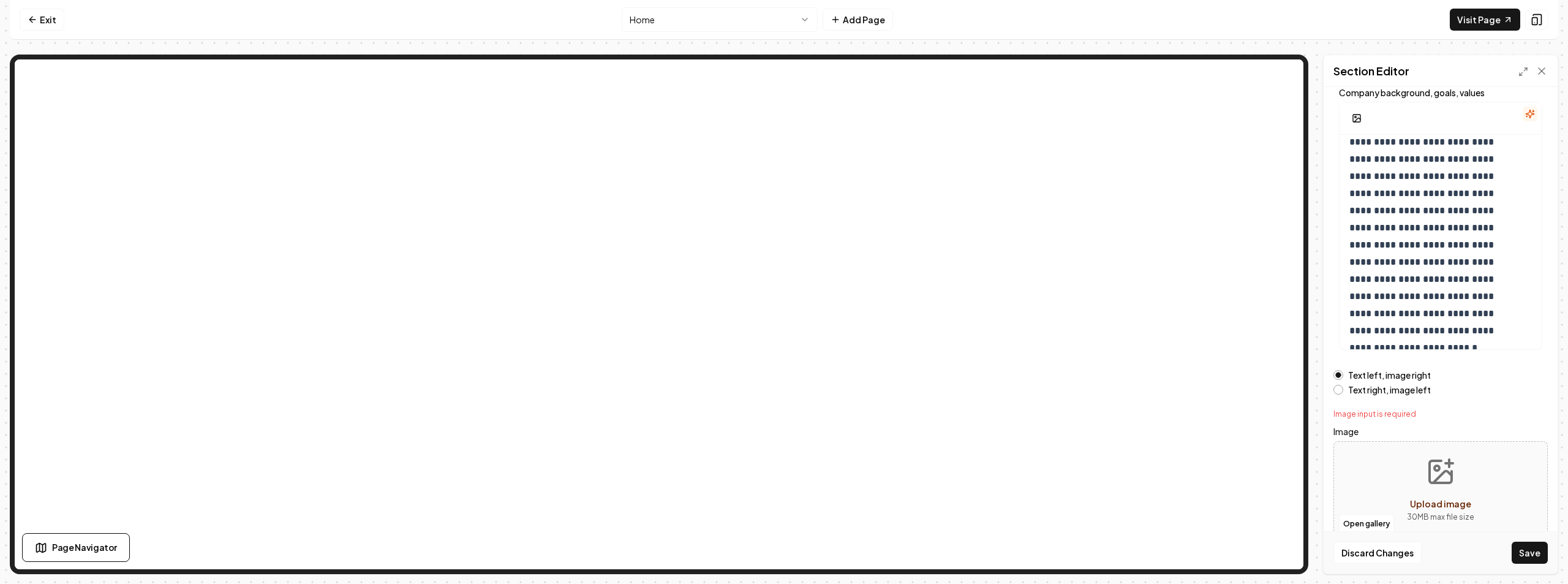
click at [1450, 496] on button "Upload image 30 MB max file size" at bounding box center [1440, 490] width 87 height 86
type input "**********"
click at [1538, 545] on button "Save" at bounding box center [1530, 553] width 36 height 22
click at [1454, 495] on icon "button" at bounding box center [1459, 493] width 10 height 10
click at [1444, 483] on icon "Upload image" at bounding box center [1440, 472] width 22 height 22
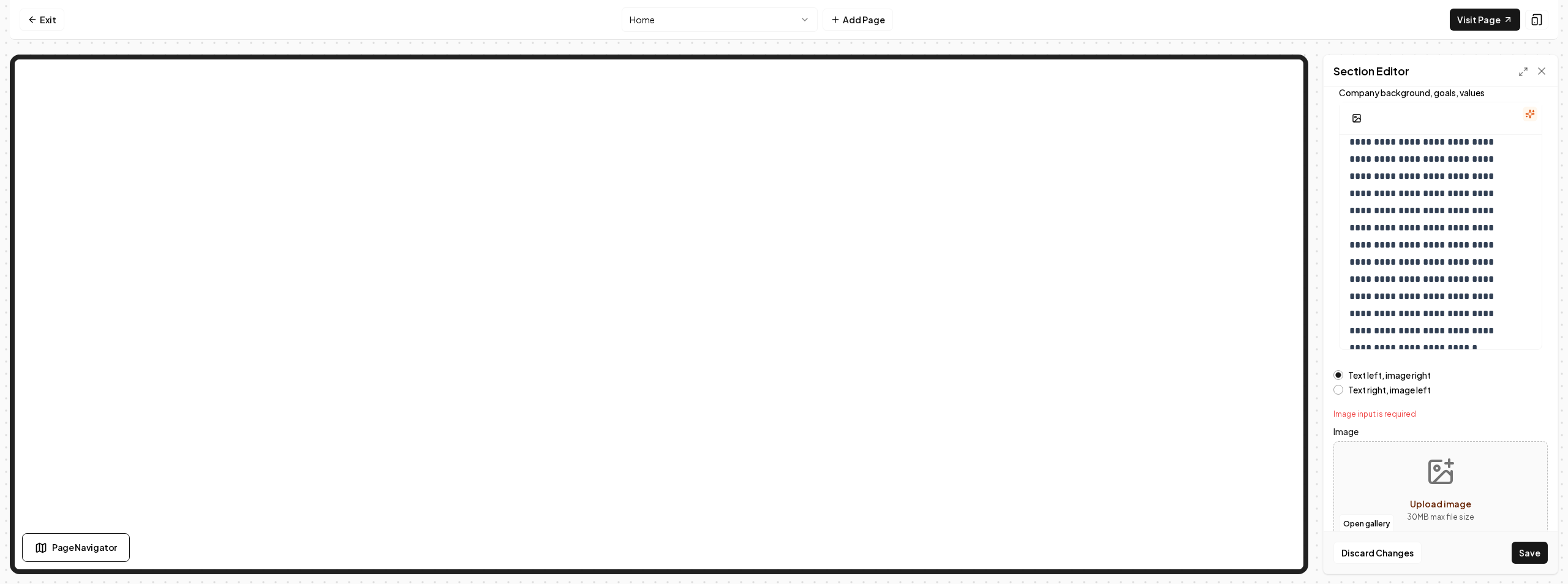
type input "**********"
click at [1530, 551] on button "Save" at bounding box center [1530, 553] width 36 height 22
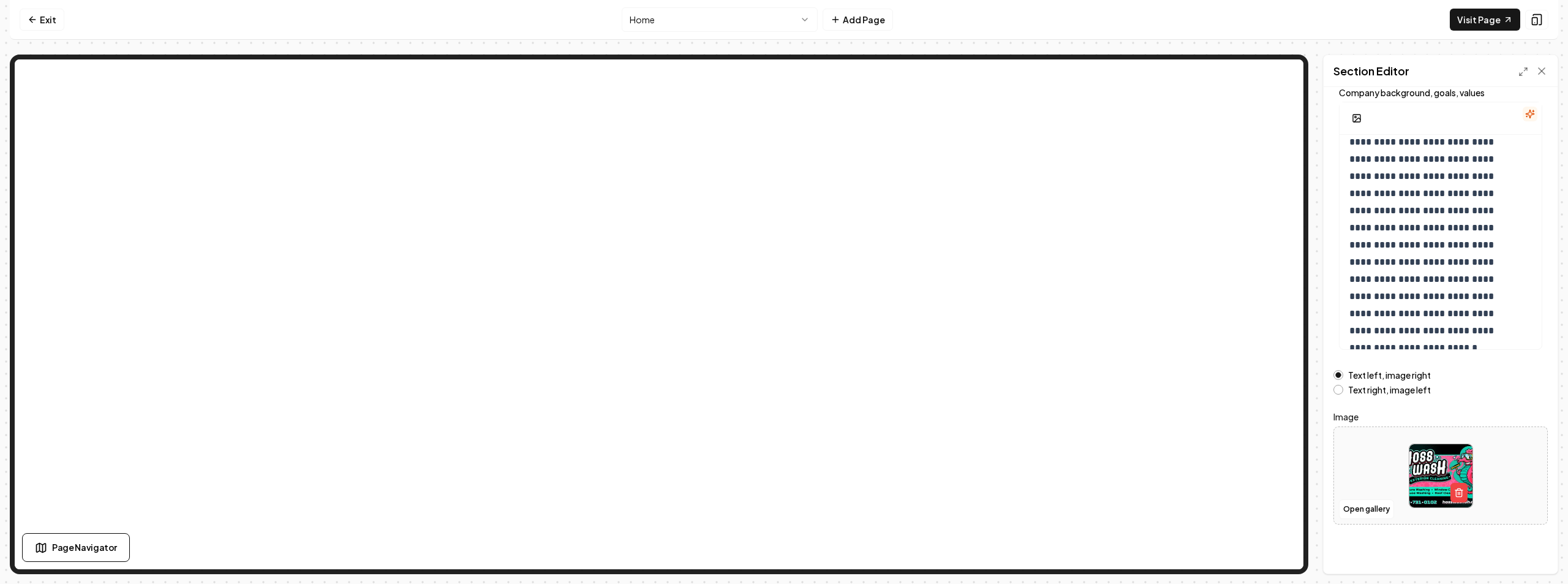
scroll to position [0, 0]
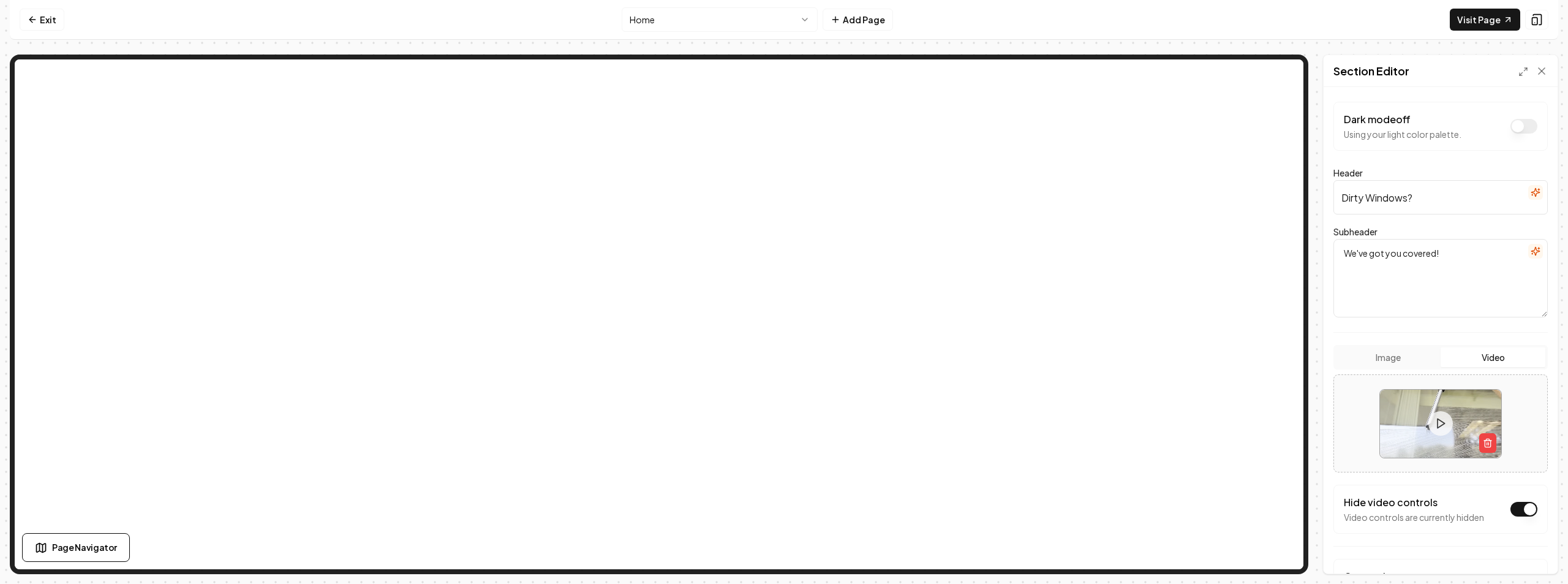
click at [1427, 208] on input "Dirty Windows?" at bounding box center [1440, 197] width 215 height 34
drag, startPoint x: 1427, startPoint y: 208, endPoint x: 1400, endPoint y: 208, distance: 27.0
click at [1400, 208] on input "Dirty Windows?" at bounding box center [1440, 197] width 215 height 34
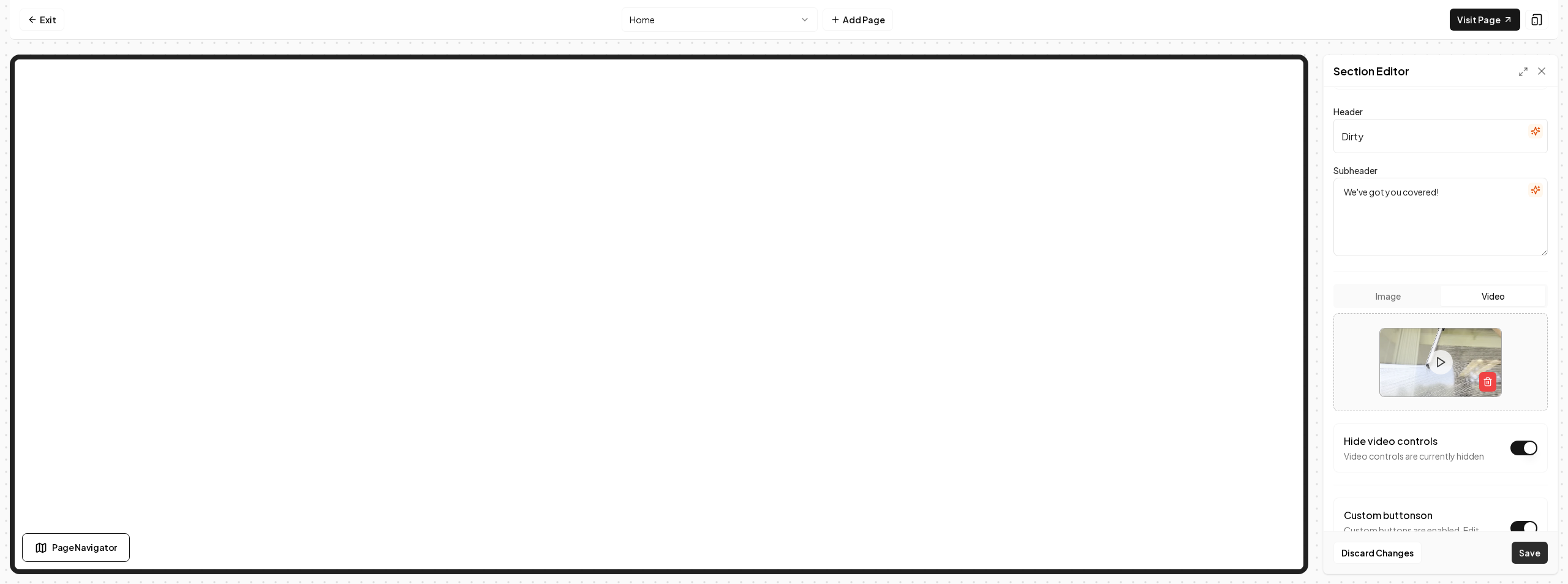
type input "Dirty"
click at [1529, 557] on button "Save" at bounding box center [1530, 553] width 36 height 22
click at [1535, 545] on button "Save" at bounding box center [1530, 553] width 36 height 22
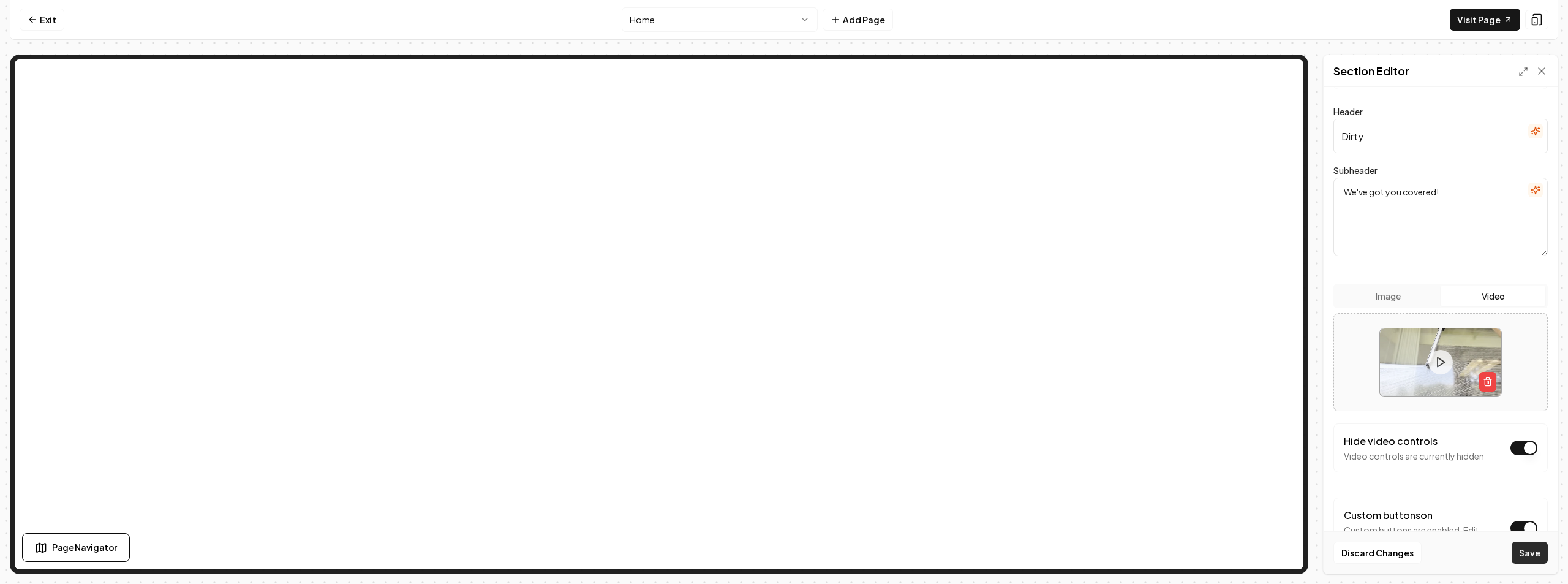
click at [1535, 545] on button "Save" at bounding box center [1530, 553] width 36 height 22
click at [1381, 201] on textarea "We've got you covered!" at bounding box center [1440, 216] width 215 height 78
drag, startPoint x: 1472, startPoint y: 203, endPoint x: 1316, endPoint y: 200, distance: 156.0
click at [1316, 200] on div "Page Settings Section Editor Dark mode off Using your light color palette. Head…" at bounding box center [784, 314] width 1549 height 520
click at [1470, 211] on textarea "We've got you covered!" at bounding box center [1440, 216] width 215 height 78
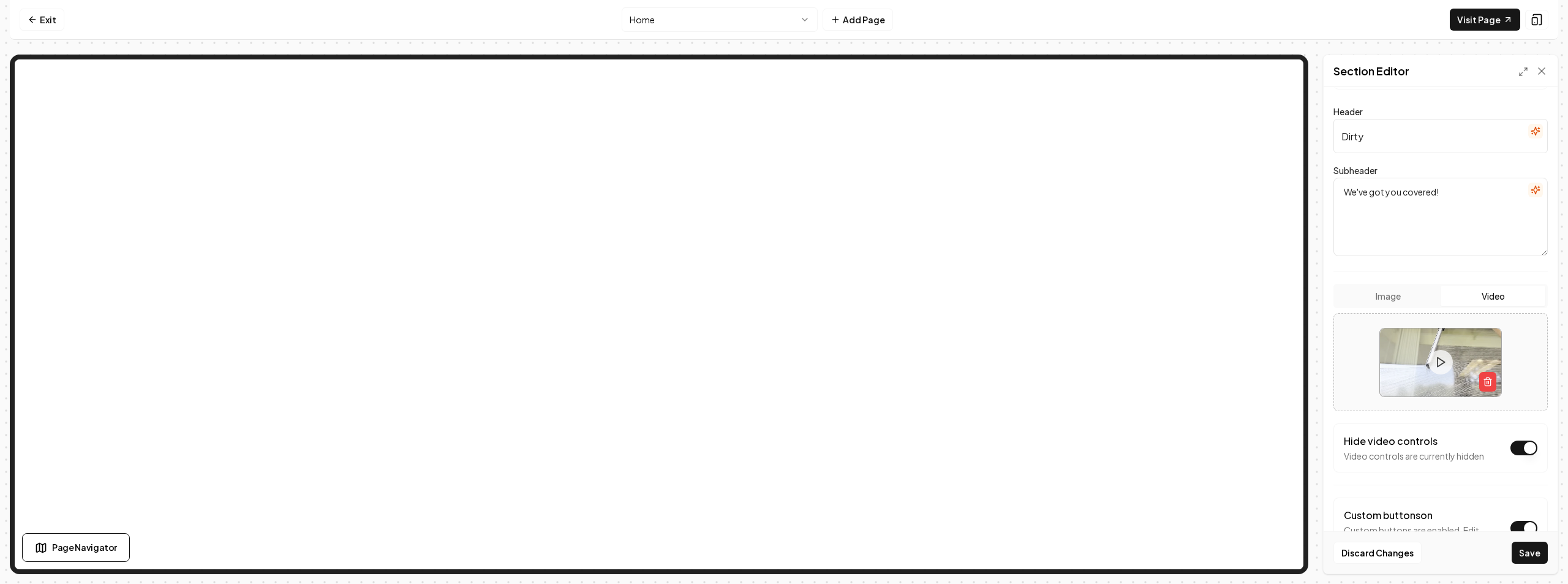
drag, startPoint x: 1407, startPoint y: 148, endPoint x: 1385, endPoint y: 146, distance: 22.1
click at [1396, 147] on input "Dirty" at bounding box center [1440, 136] width 215 height 34
click at [1339, 142] on input "Dirty" at bounding box center [1440, 136] width 215 height 34
click at [1365, 135] on input "Header" at bounding box center [1440, 136] width 215 height 34
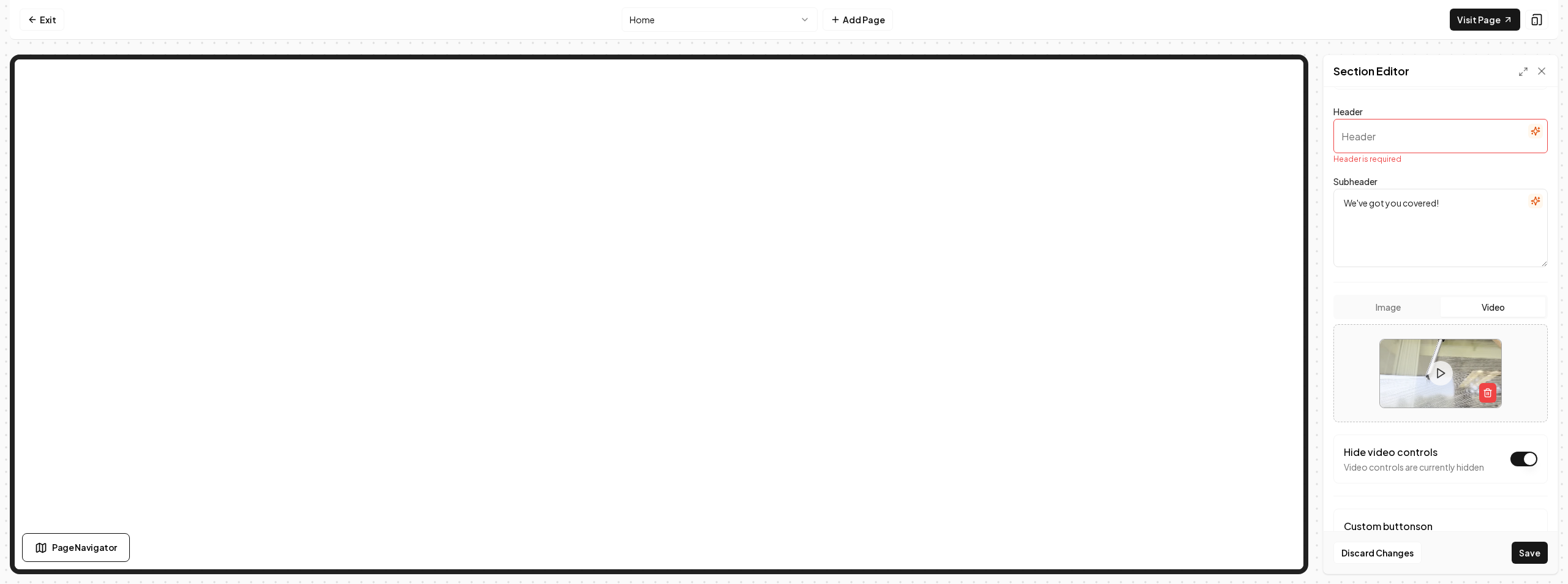
scroll to position [0, 0]
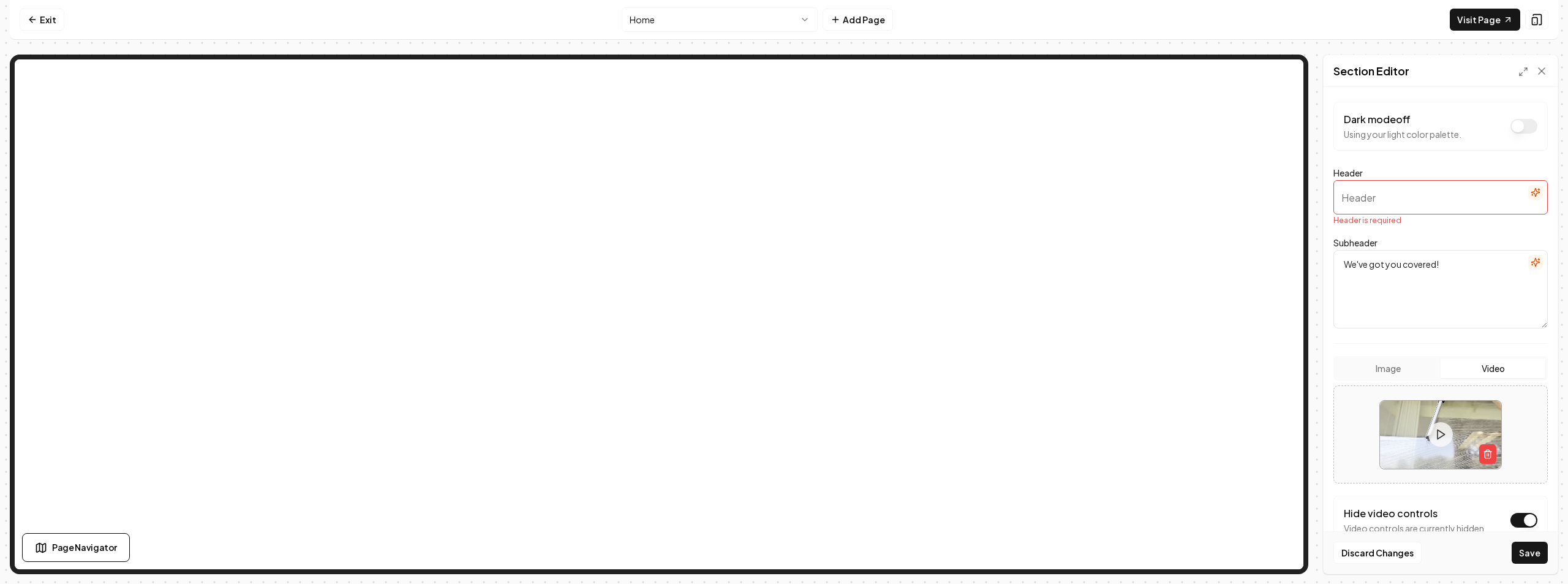
paste input "Sea the difference, feel the shine!"
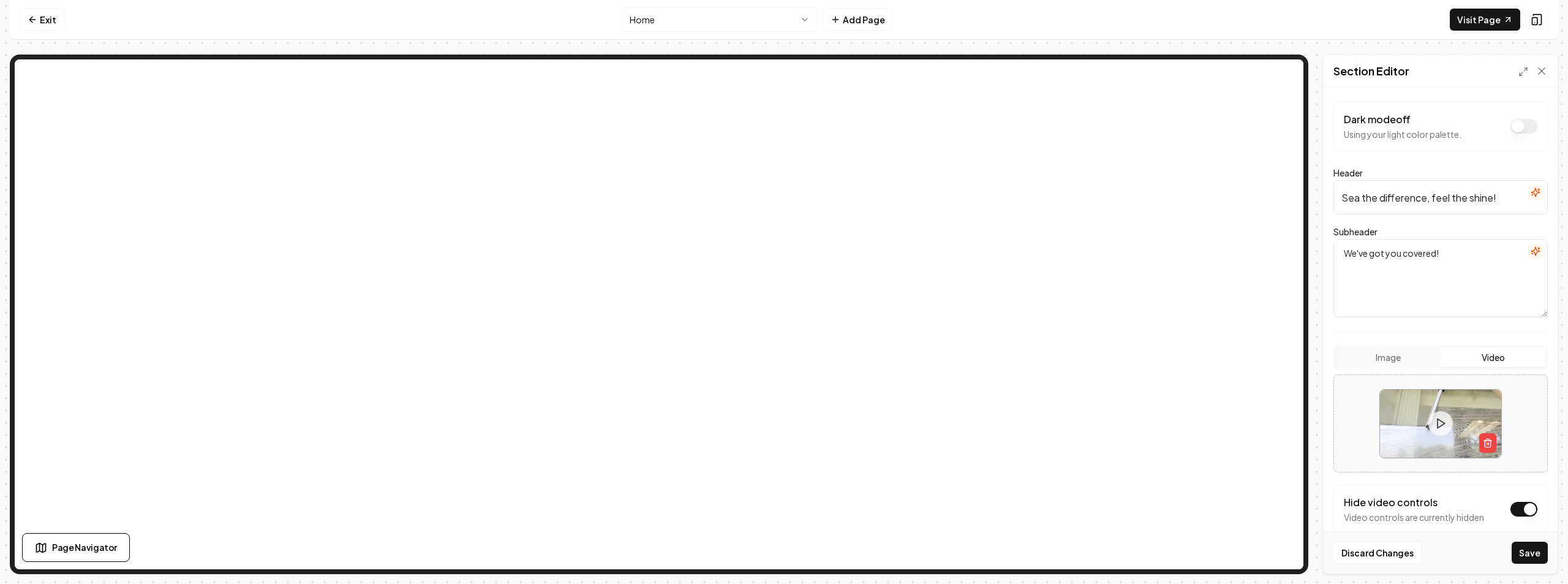
scroll to position [265, 0]
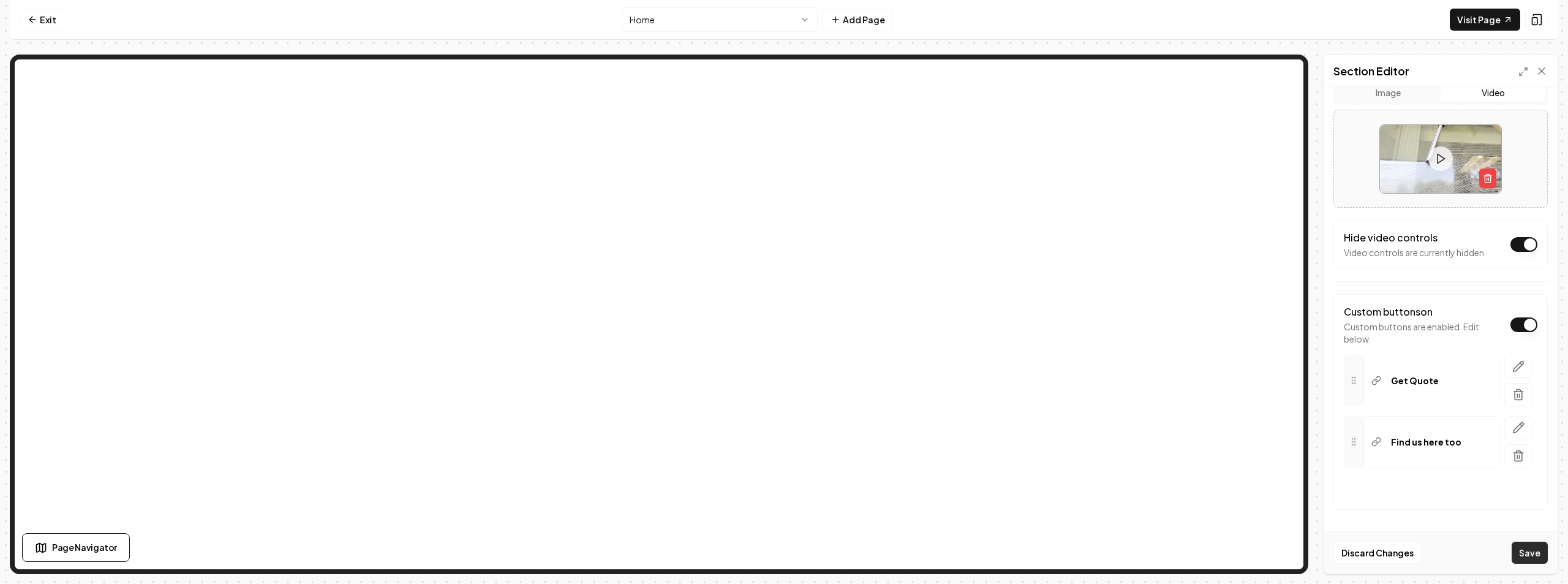
type input "Sea the difference, feel the shine!"
click at [1543, 551] on button "Save" at bounding box center [1530, 553] width 36 height 22
click at [1534, 550] on button "Save" at bounding box center [1530, 553] width 36 height 22
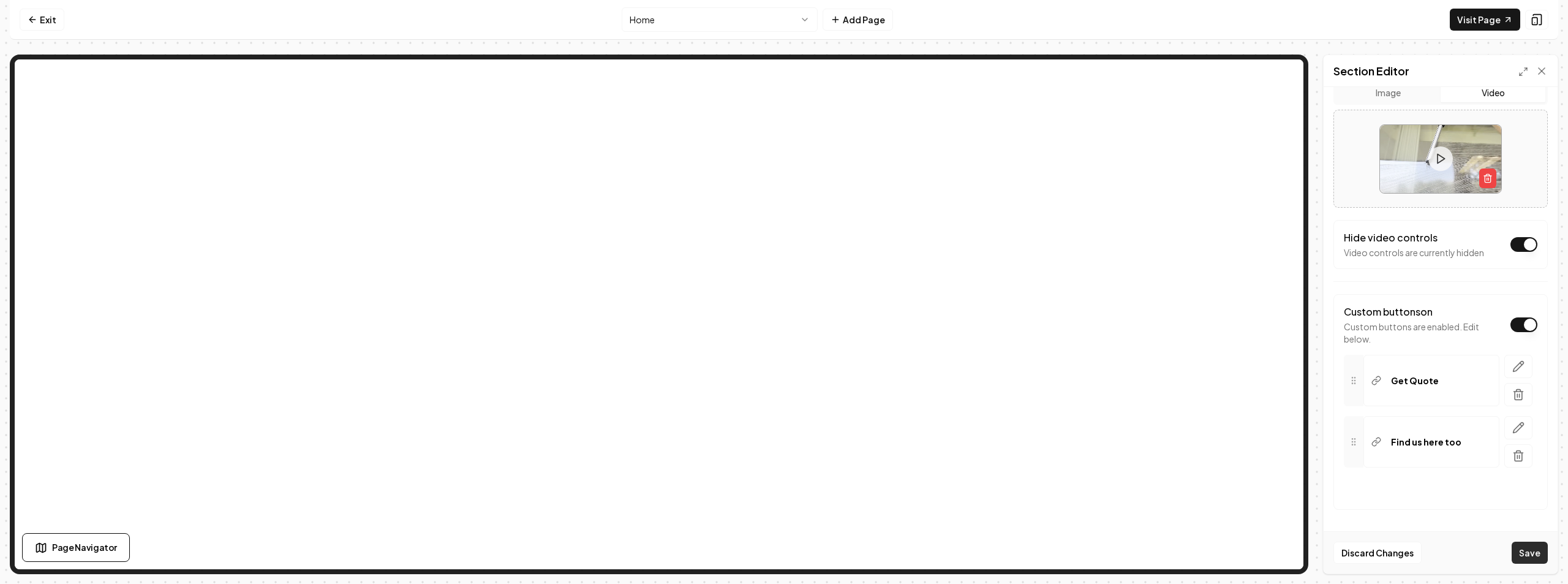
click at [1534, 550] on button "Save" at bounding box center [1530, 553] width 36 height 22
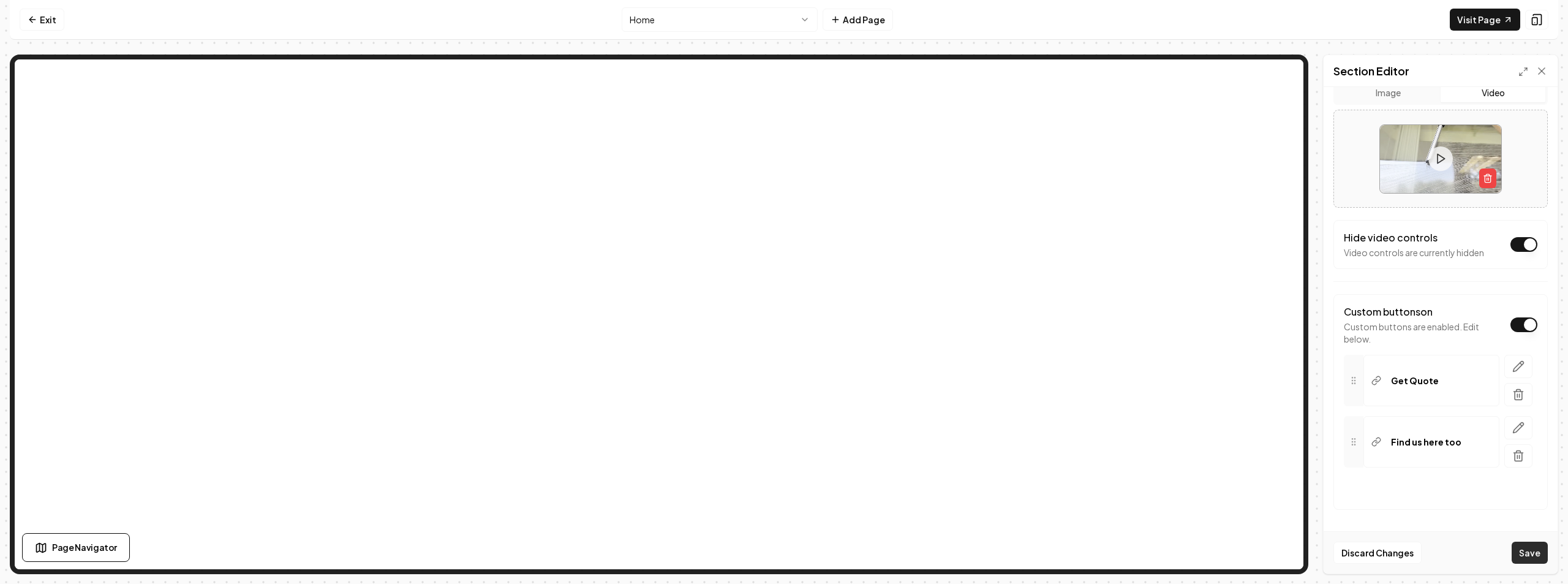
click at [1534, 550] on button "Save" at bounding box center [1530, 553] width 36 height 22
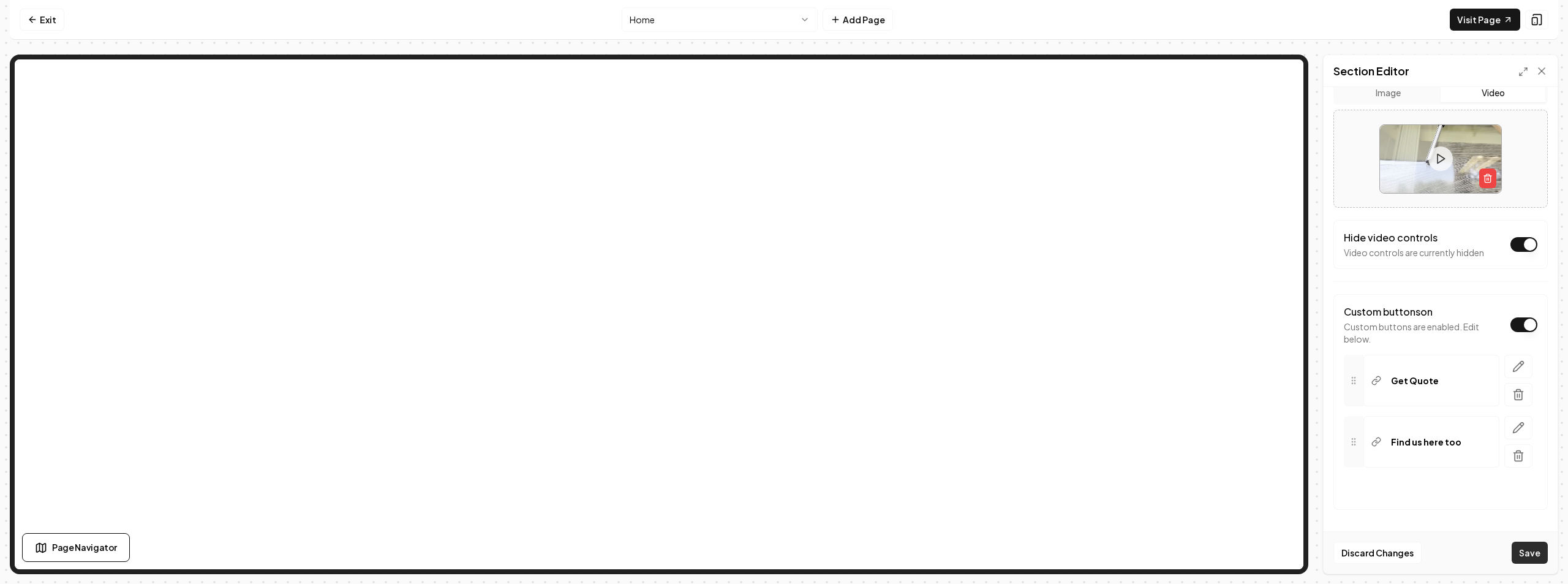
click at [1534, 550] on button "Save" at bounding box center [1530, 553] width 36 height 22
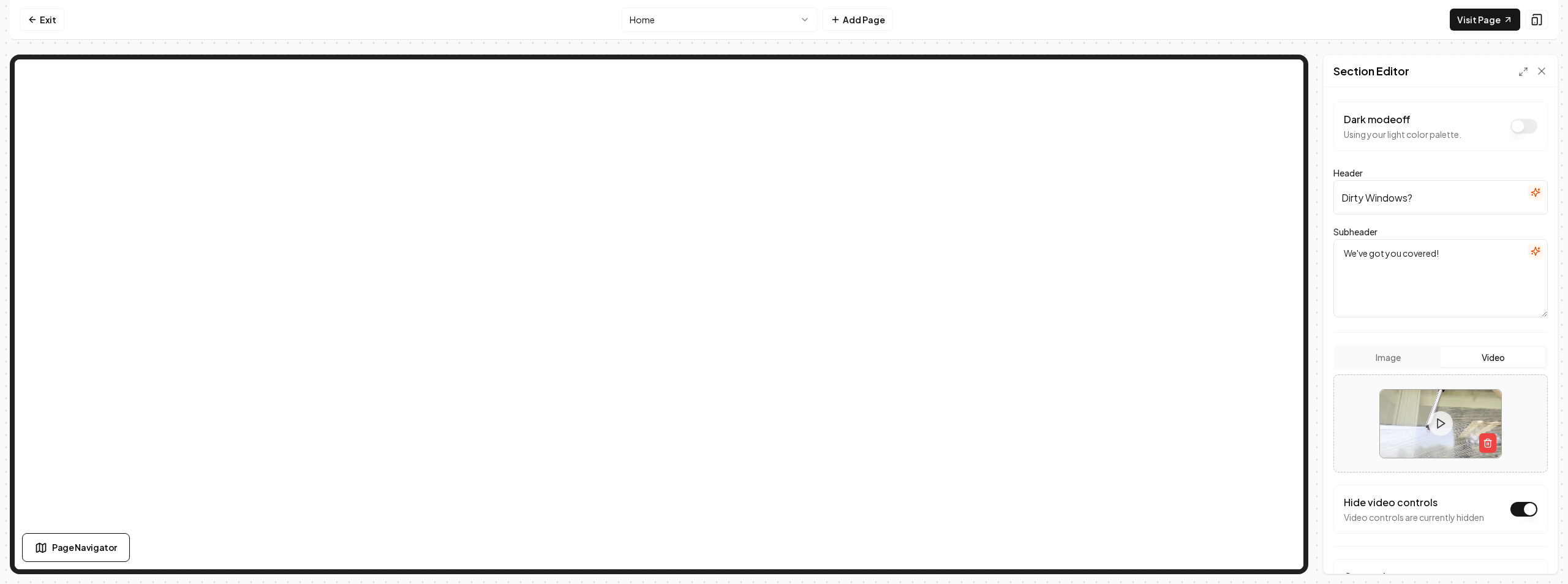
click at [1430, 205] on input "Dirty Windows?" at bounding box center [1440, 197] width 215 height 34
click at [1393, 198] on input "Dirty Windows?" at bounding box center [1440, 197] width 215 height 34
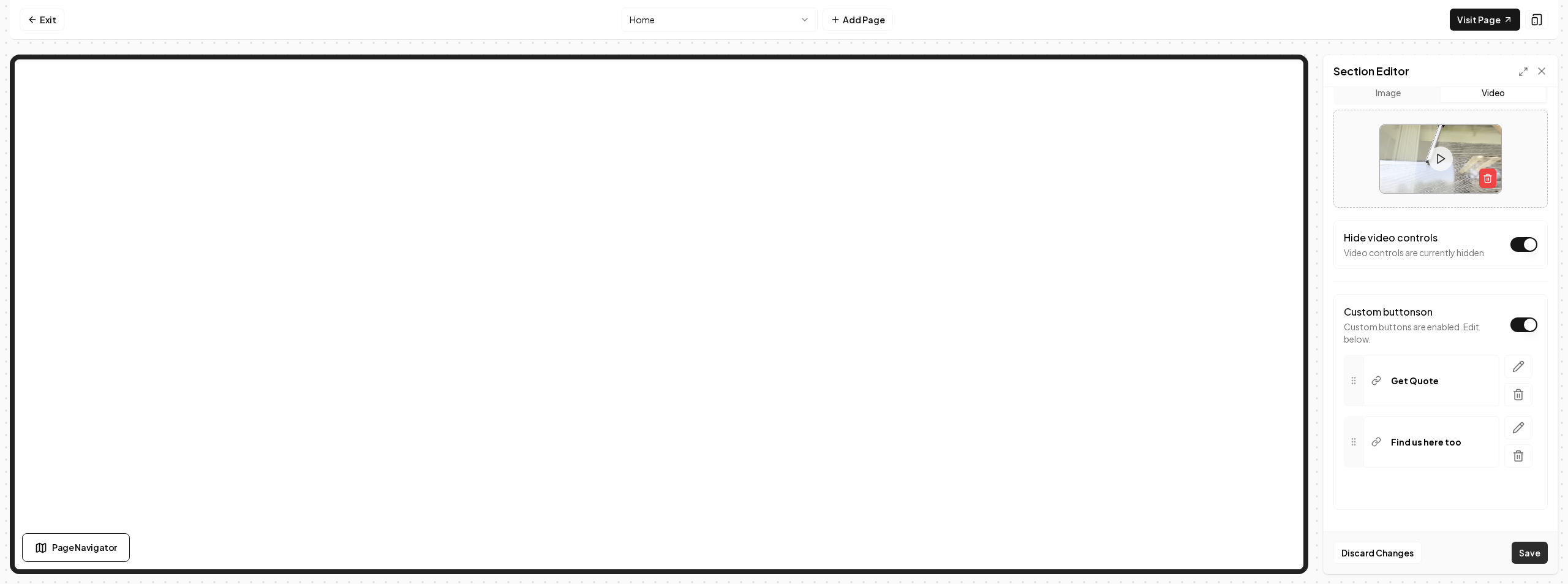
type input "Dirty Wind"
click at [1517, 551] on button "Save" at bounding box center [1530, 553] width 36 height 22
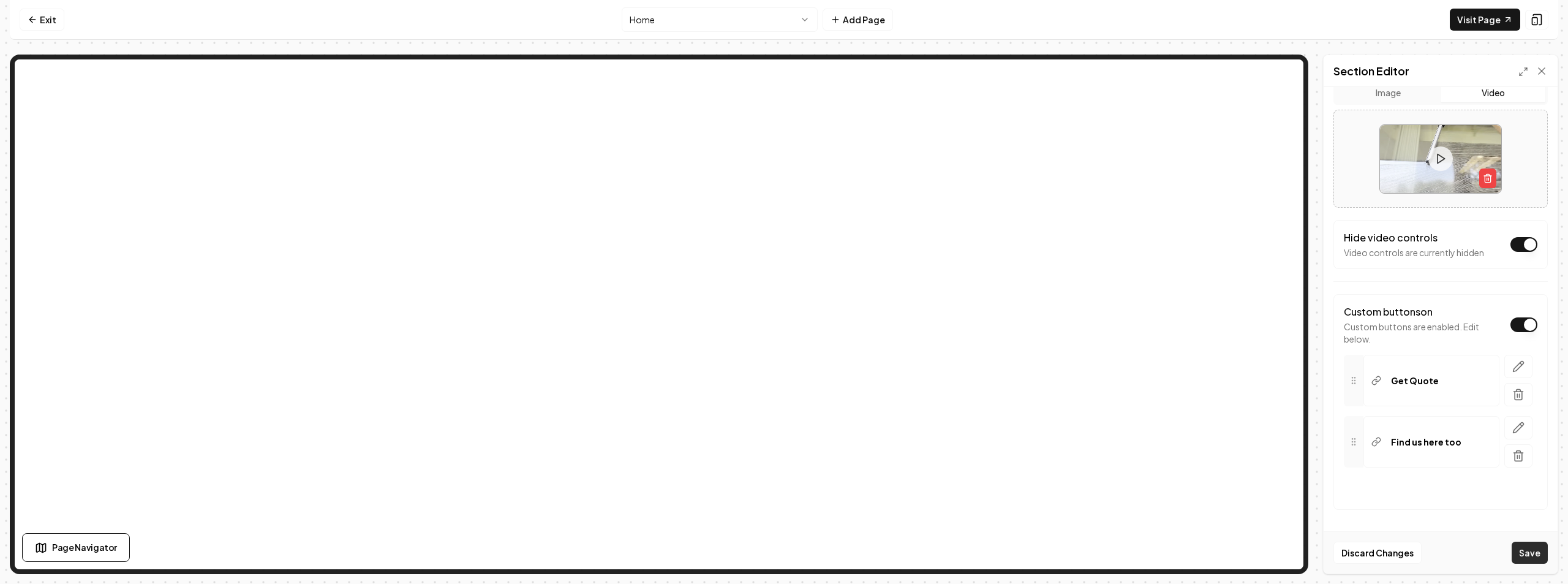
click at [1517, 551] on button "Save" at bounding box center [1530, 553] width 36 height 22
